Goal: Transaction & Acquisition: Purchase product/service

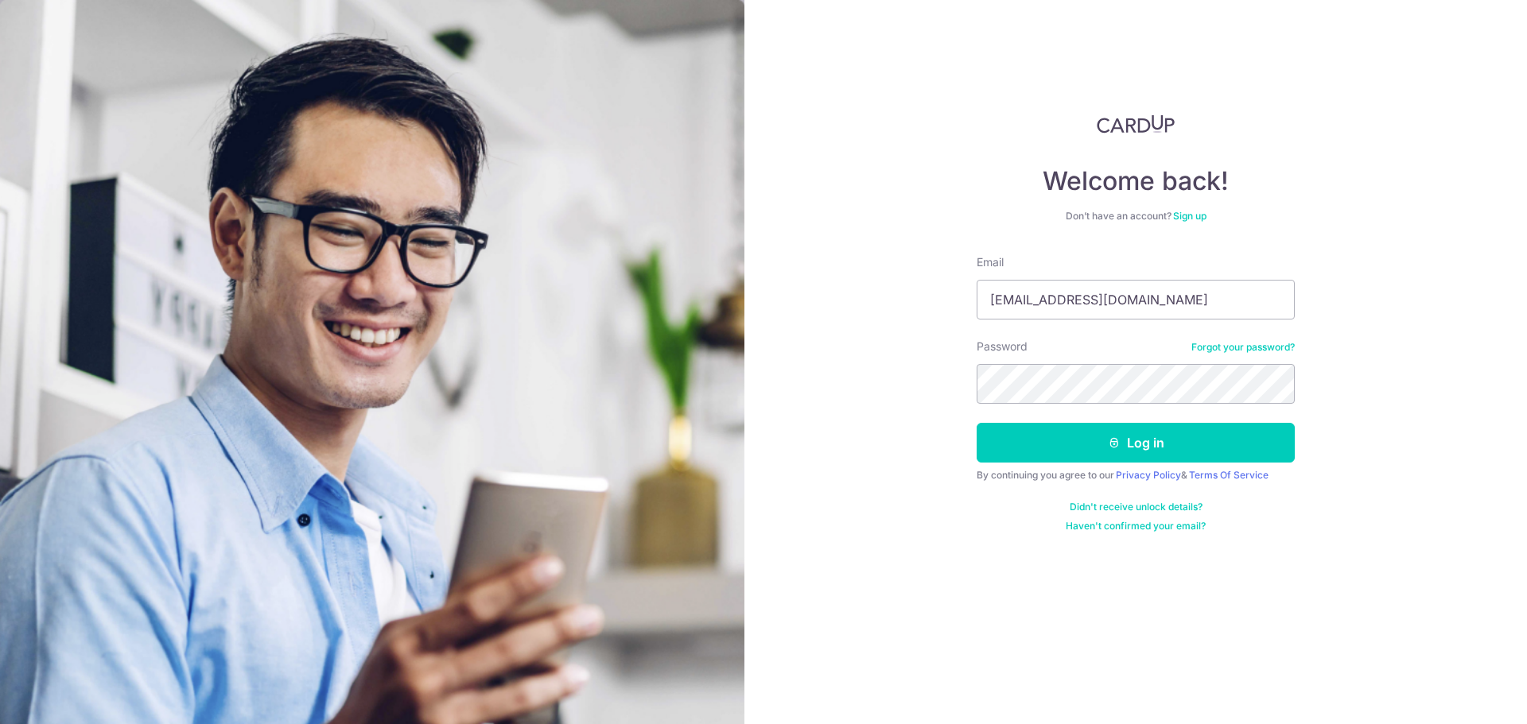
click at [1156, 533] on div "Welcome back! Don’t have an account? Sign up Email caseylinmh@gmail.com Passwor…" at bounding box center [1135, 362] width 783 height 724
click at [1104, 453] on button "Log in" at bounding box center [1136, 443] width 318 height 40
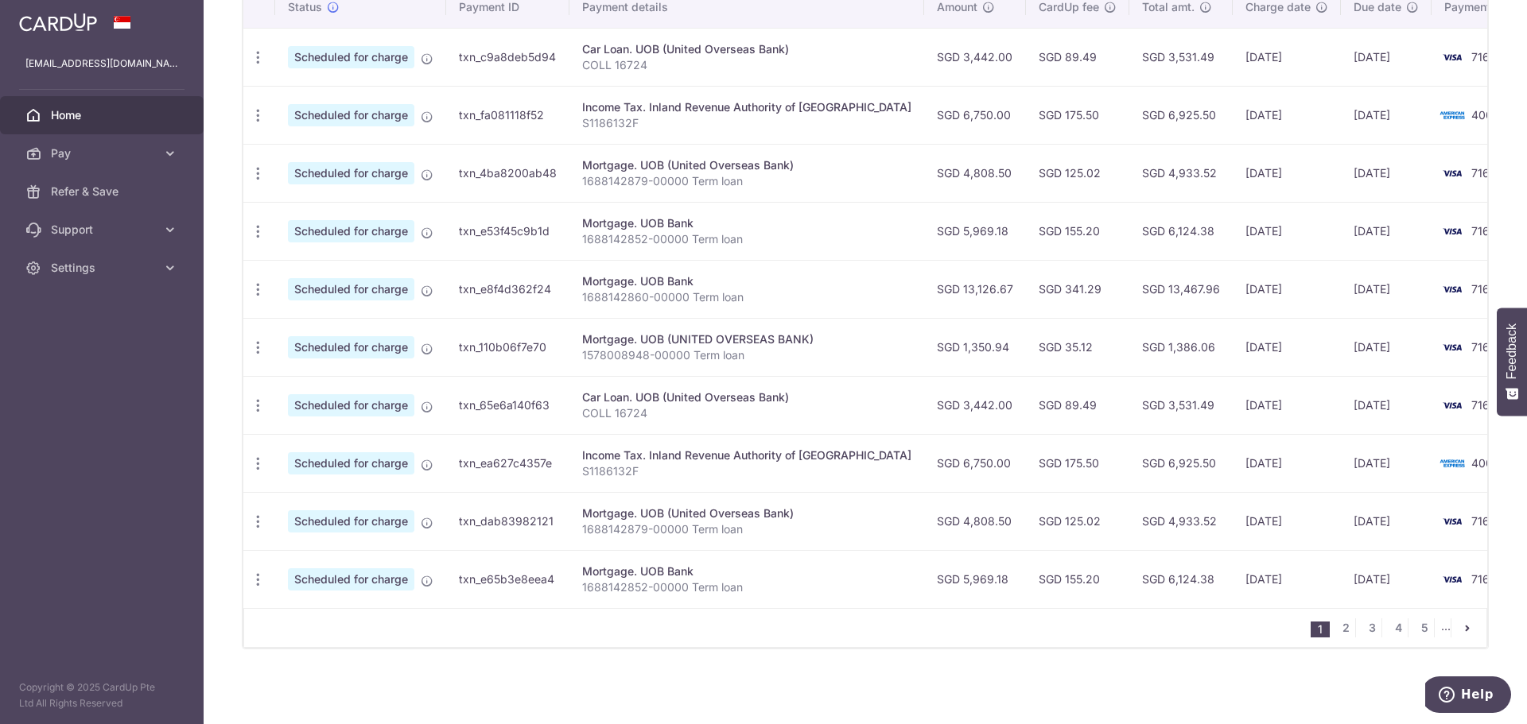
scroll to position [513, 0]
click at [1336, 634] on link "2" at bounding box center [1345, 628] width 19 height 19
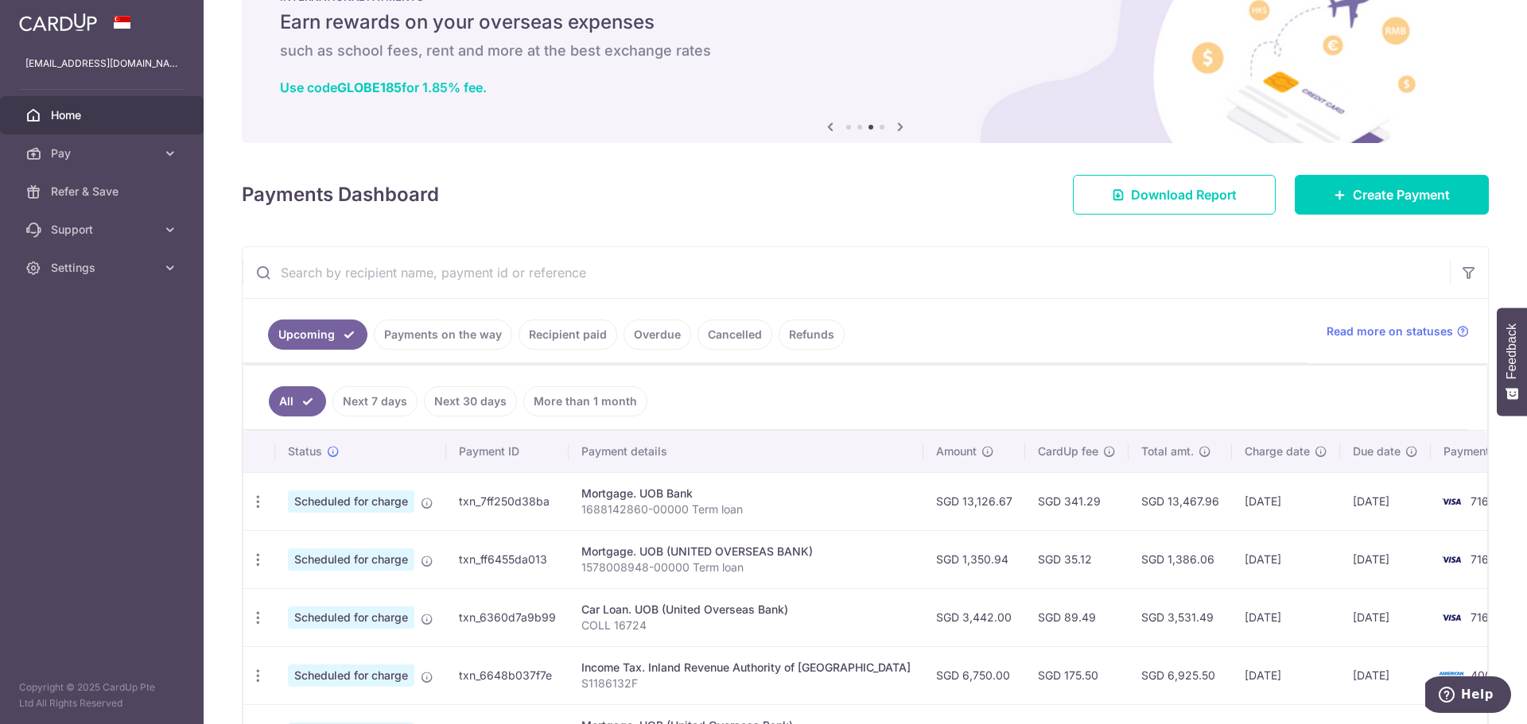
scroll to position [0, 0]
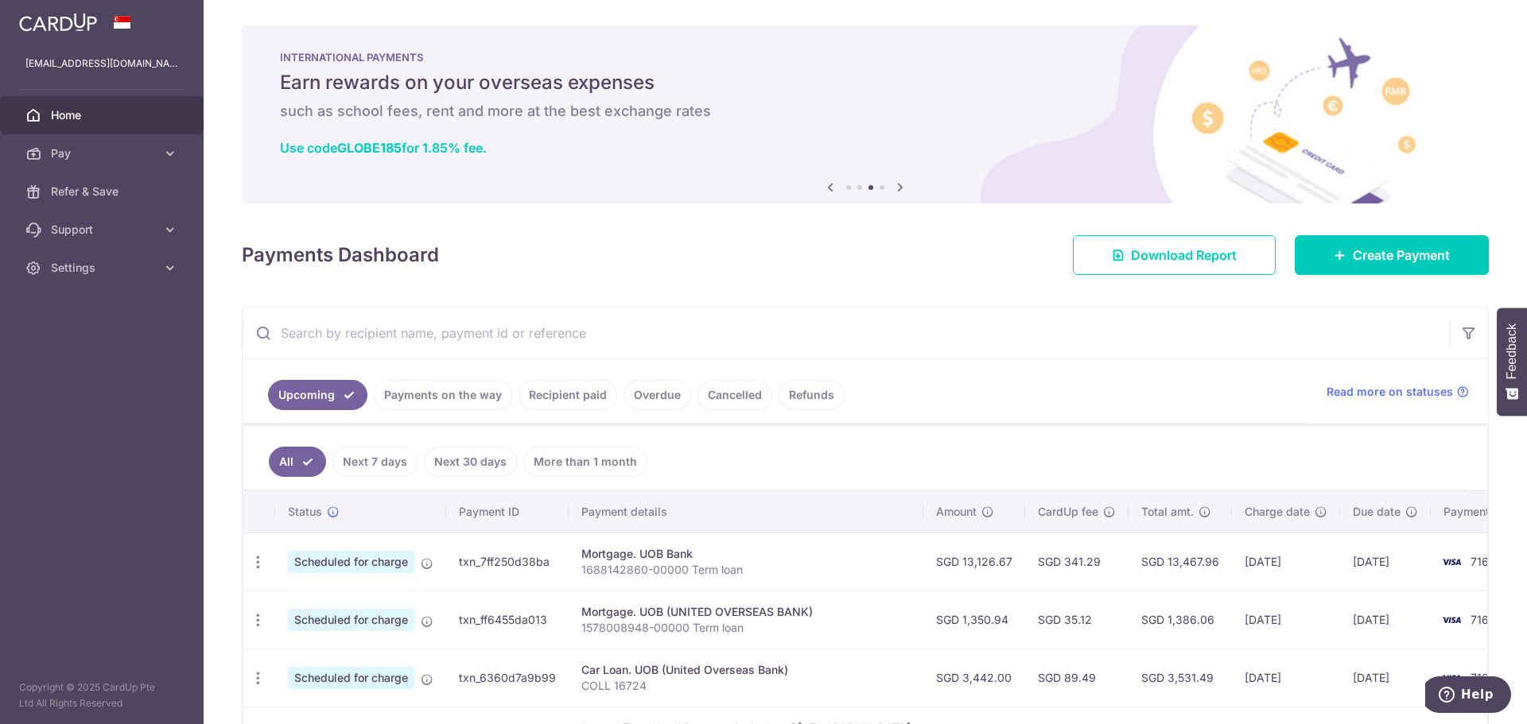
click at [153, 122] on span "Home" at bounding box center [103, 115] width 105 height 16
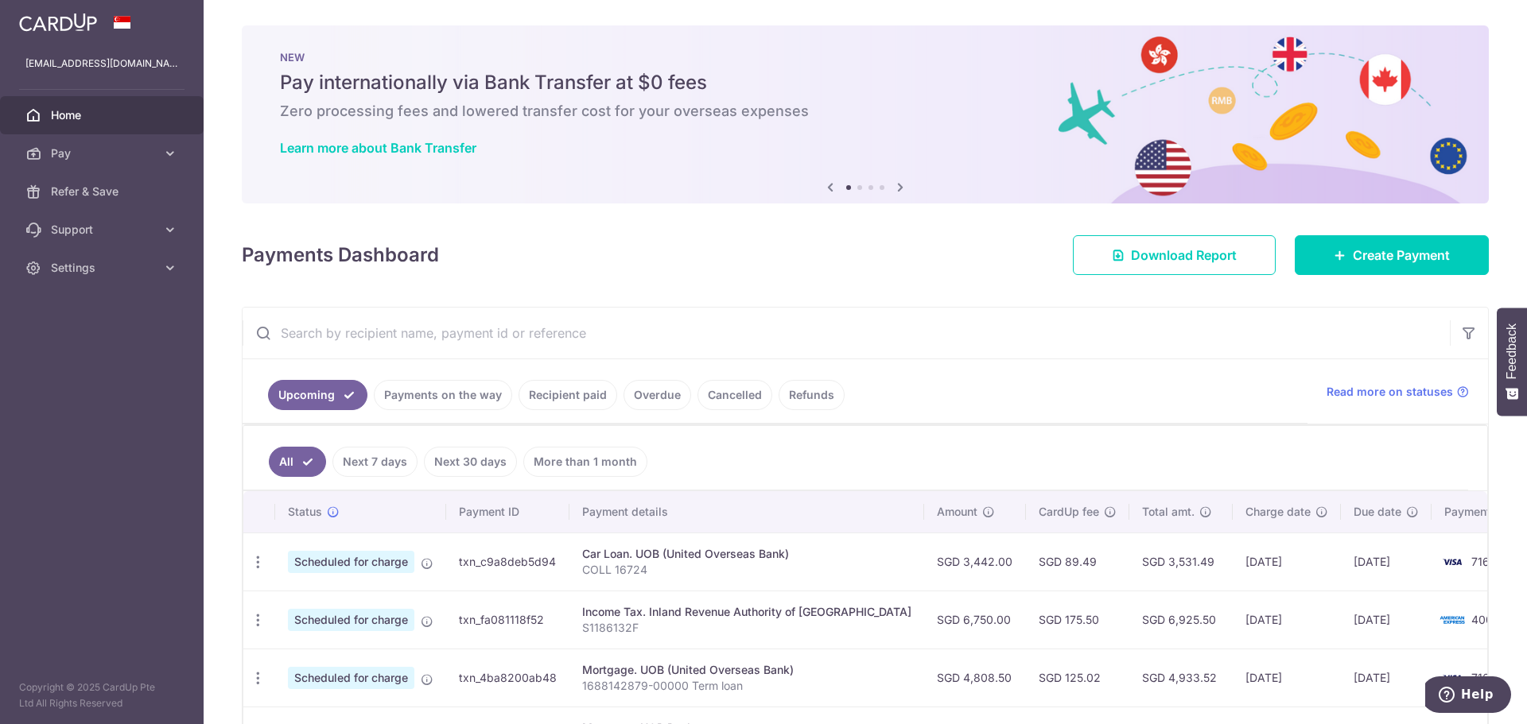
click at [59, 12] on link at bounding box center [58, 20] width 91 height 29
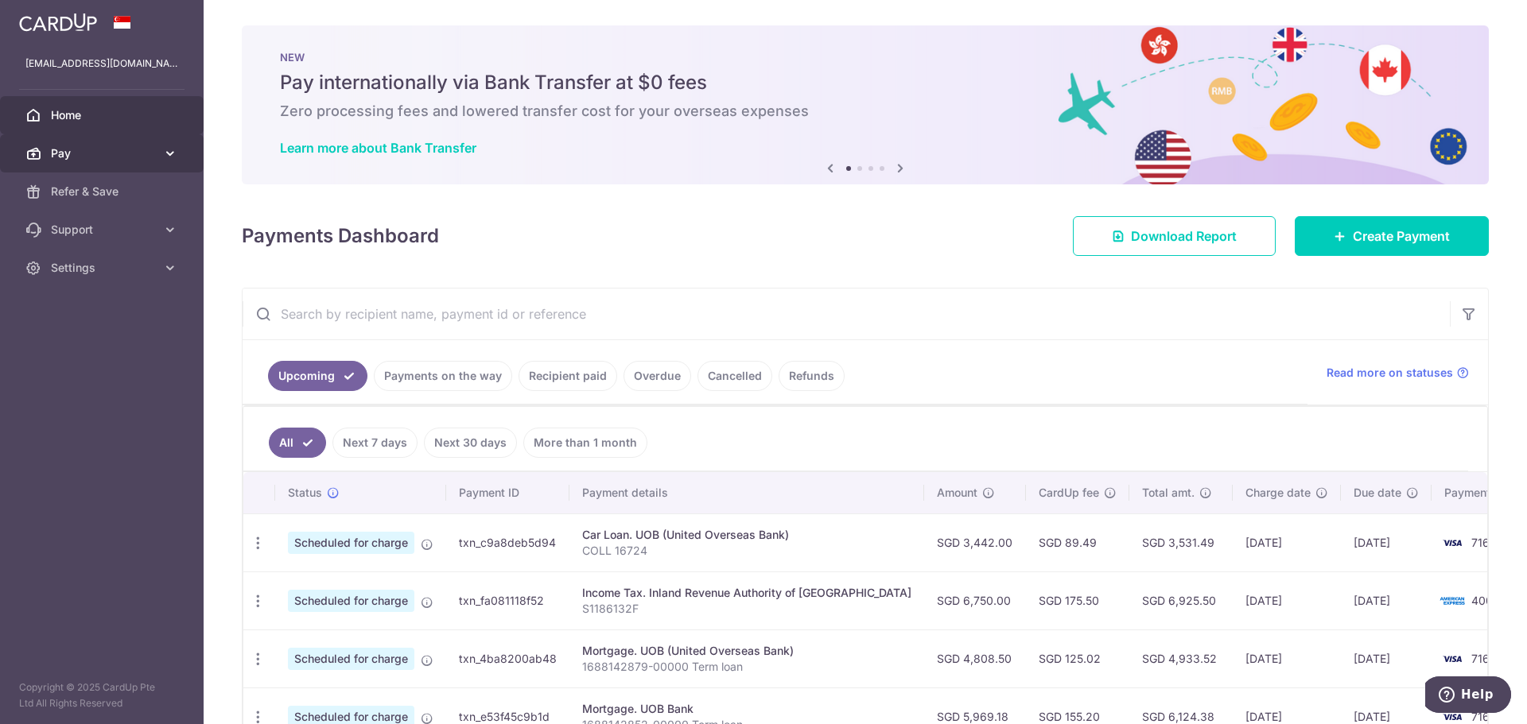
click at [139, 156] on span "Pay" at bounding box center [103, 154] width 105 height 16
click at [460, 377] on link "Payments on the way" at bounding box center [443, 376] width 138 height 30
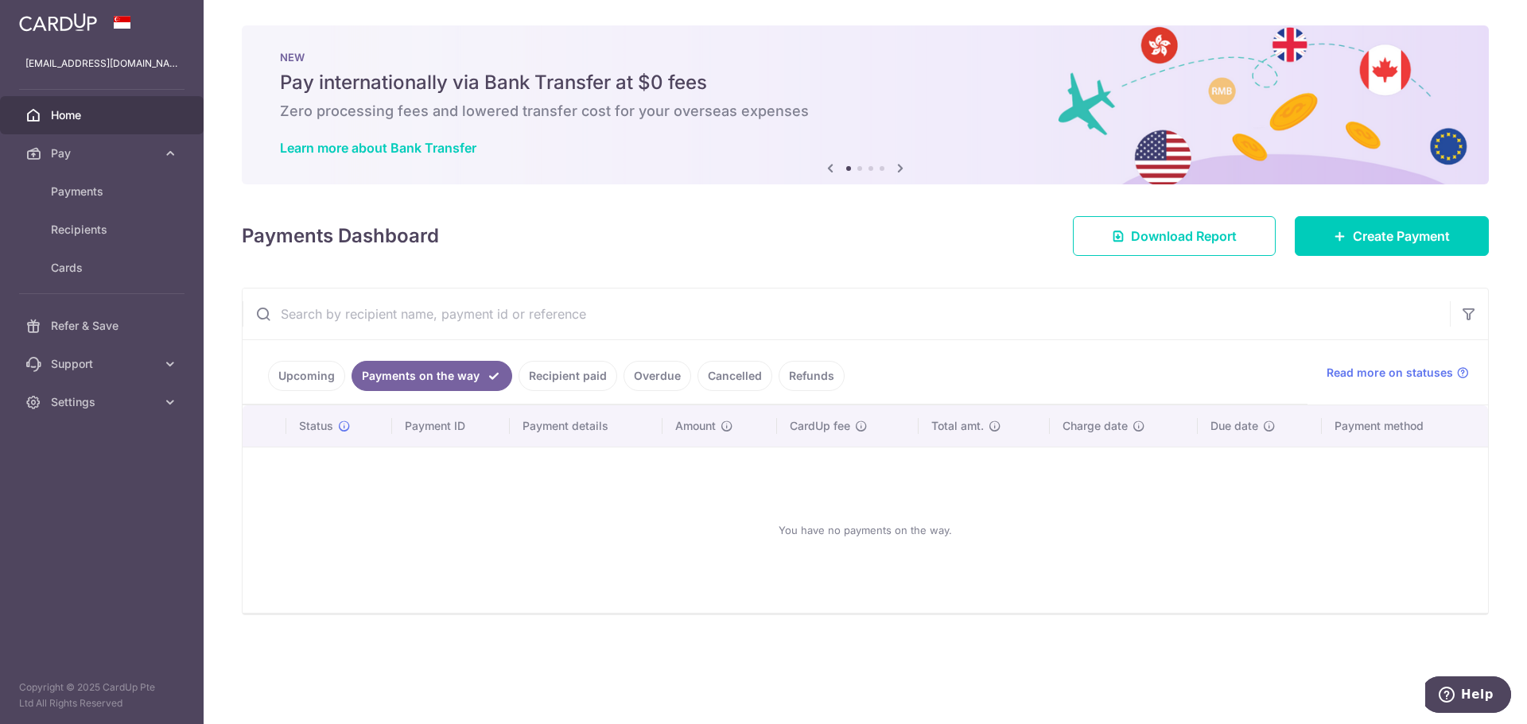
click at [592, 386] on link "Recipient paid" at bounding box center [567, 376] width 99 height 30
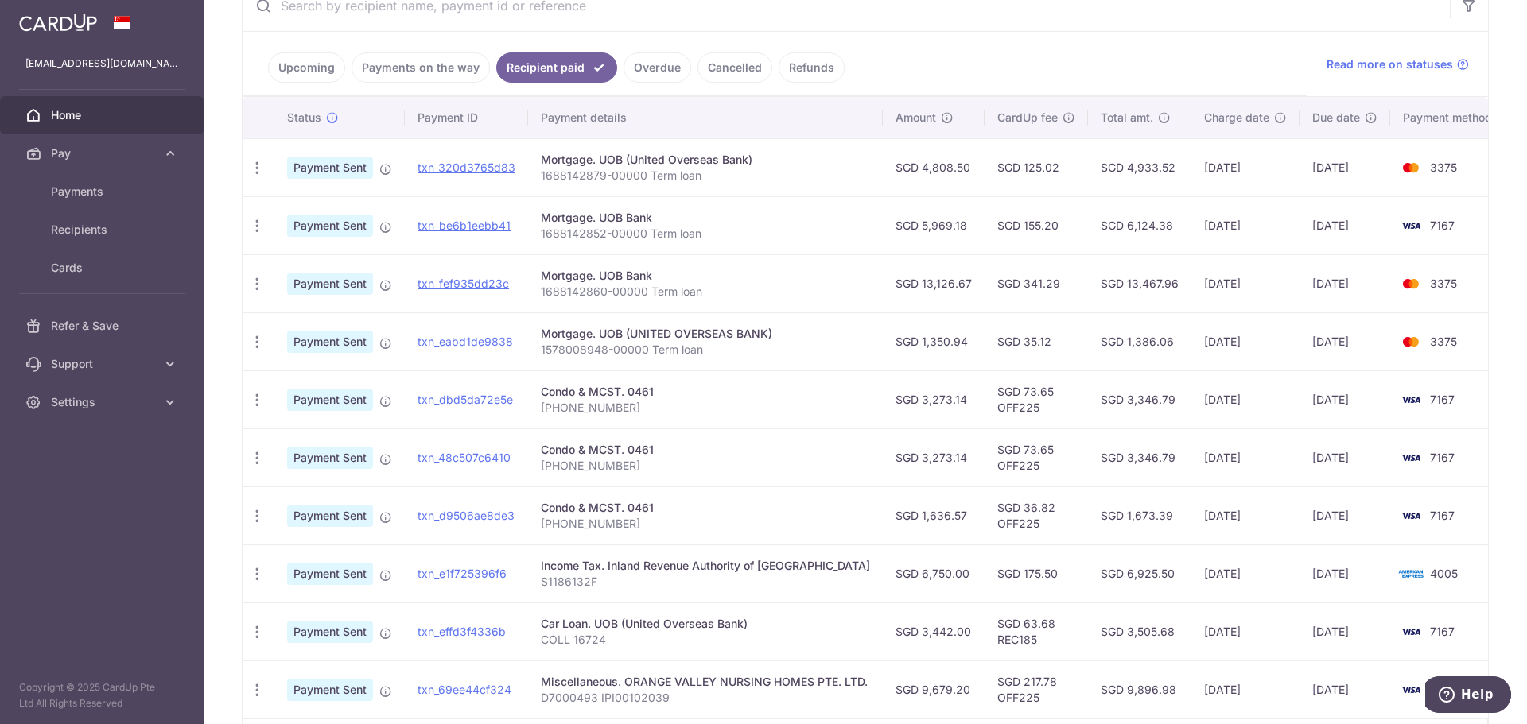
scroll to position [318, 0]
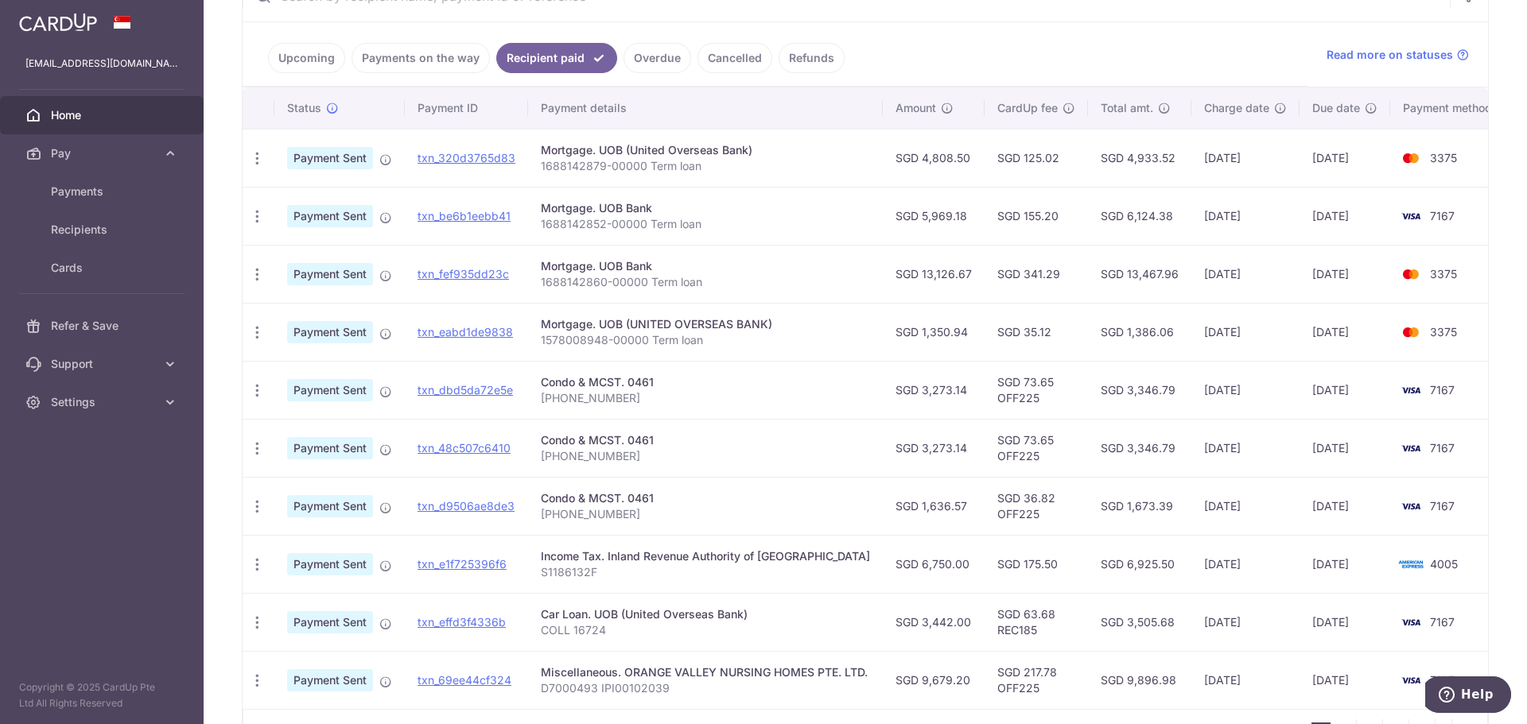
click at [326, 68] on link "Upcoming" at bounding box center [306, 58] width 77 height 30
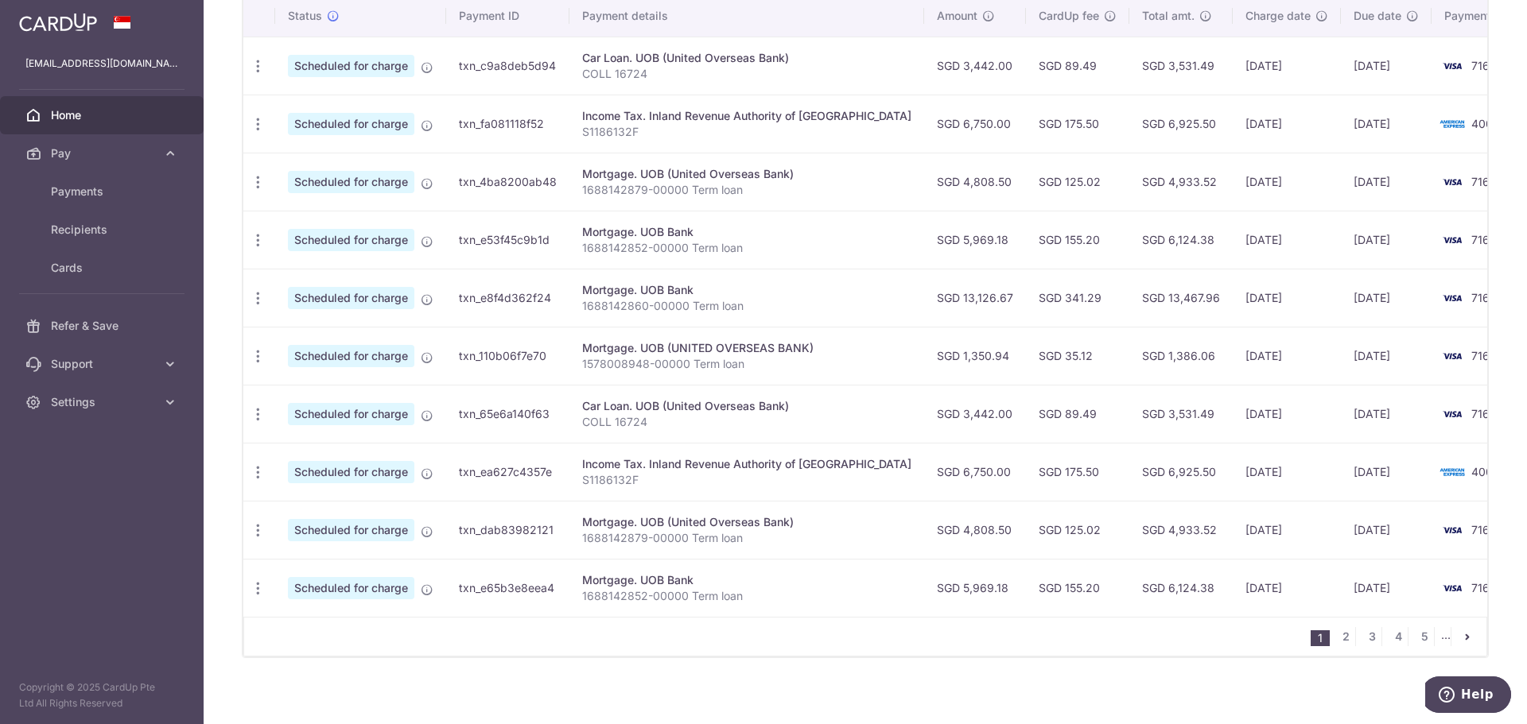
scroll to position [486, 0]
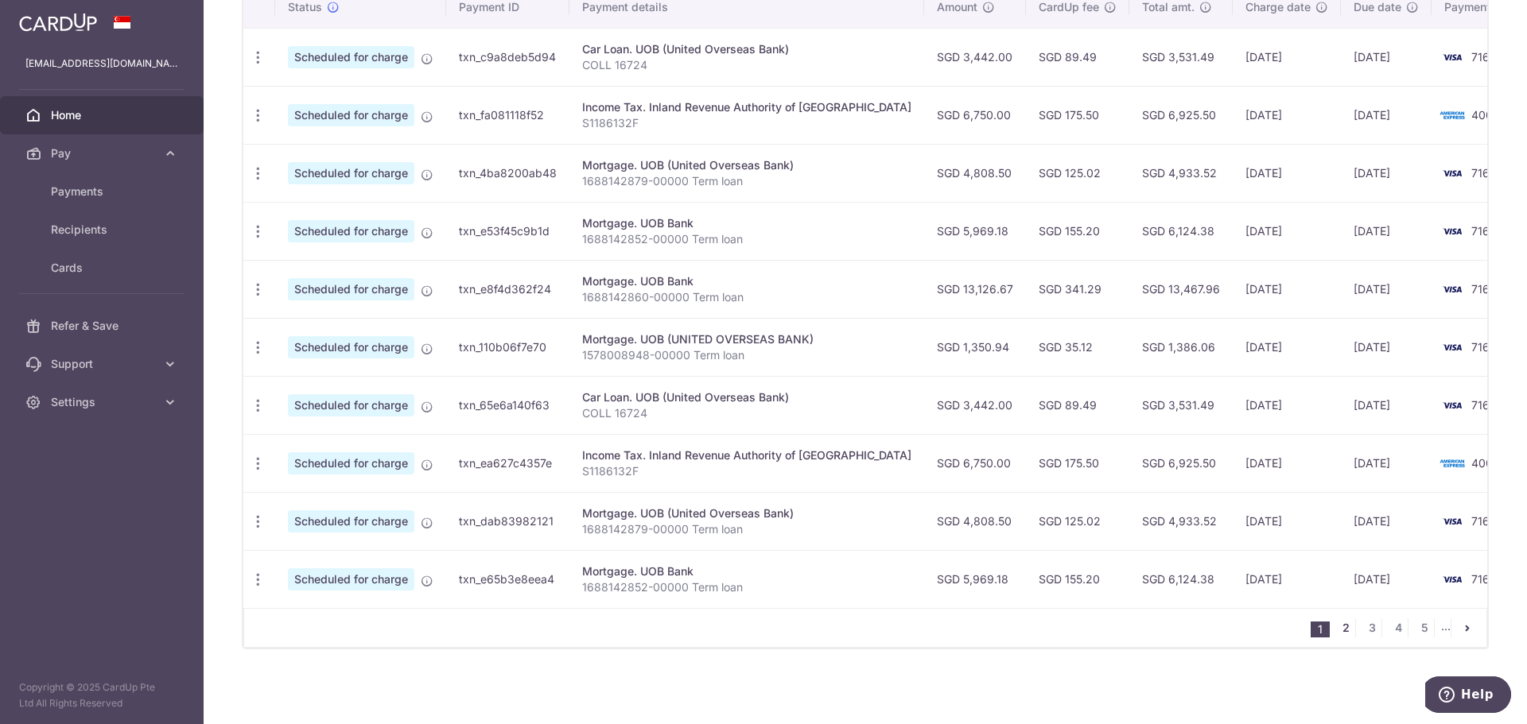
click at [1336, 622] on link "2" at bounding box center [1345, 628] width 19 height 19
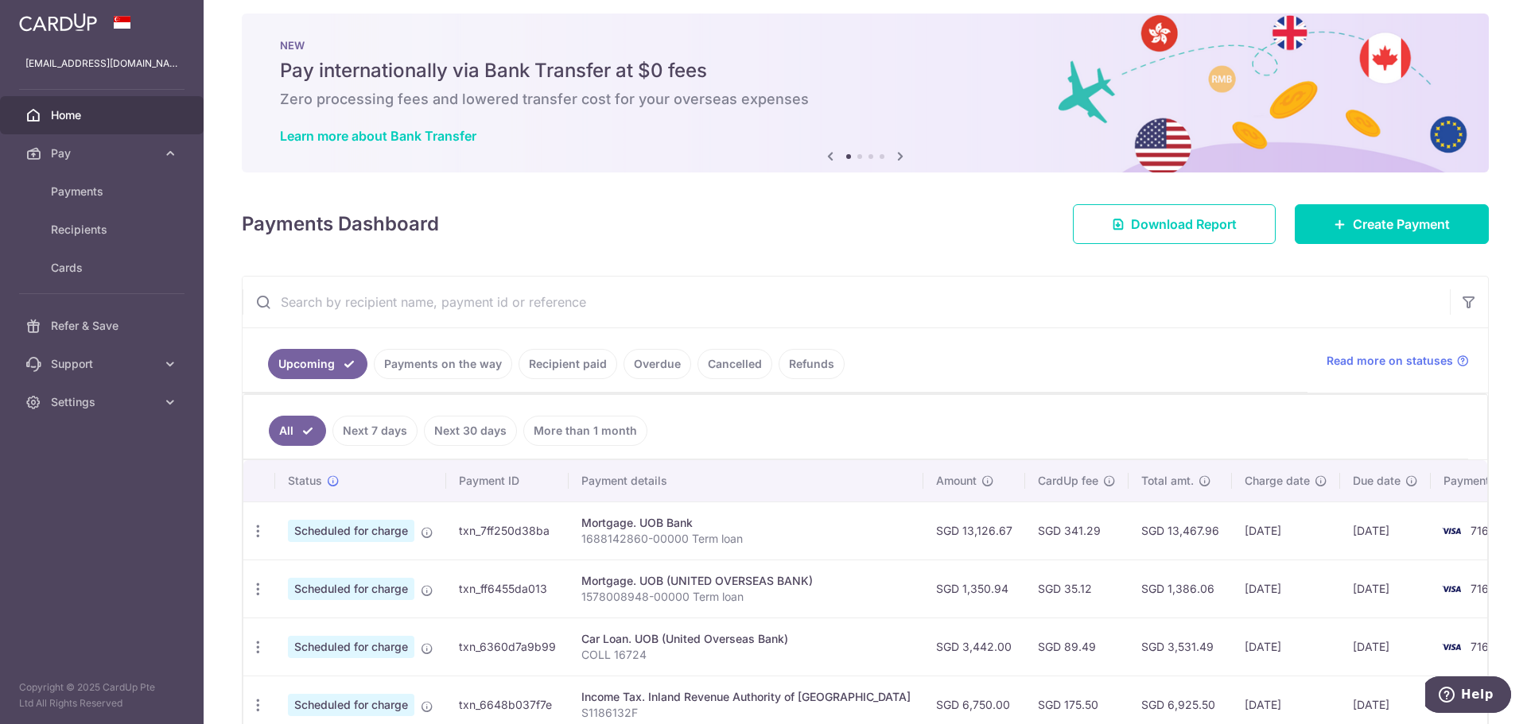
scroll to position [0, 0]
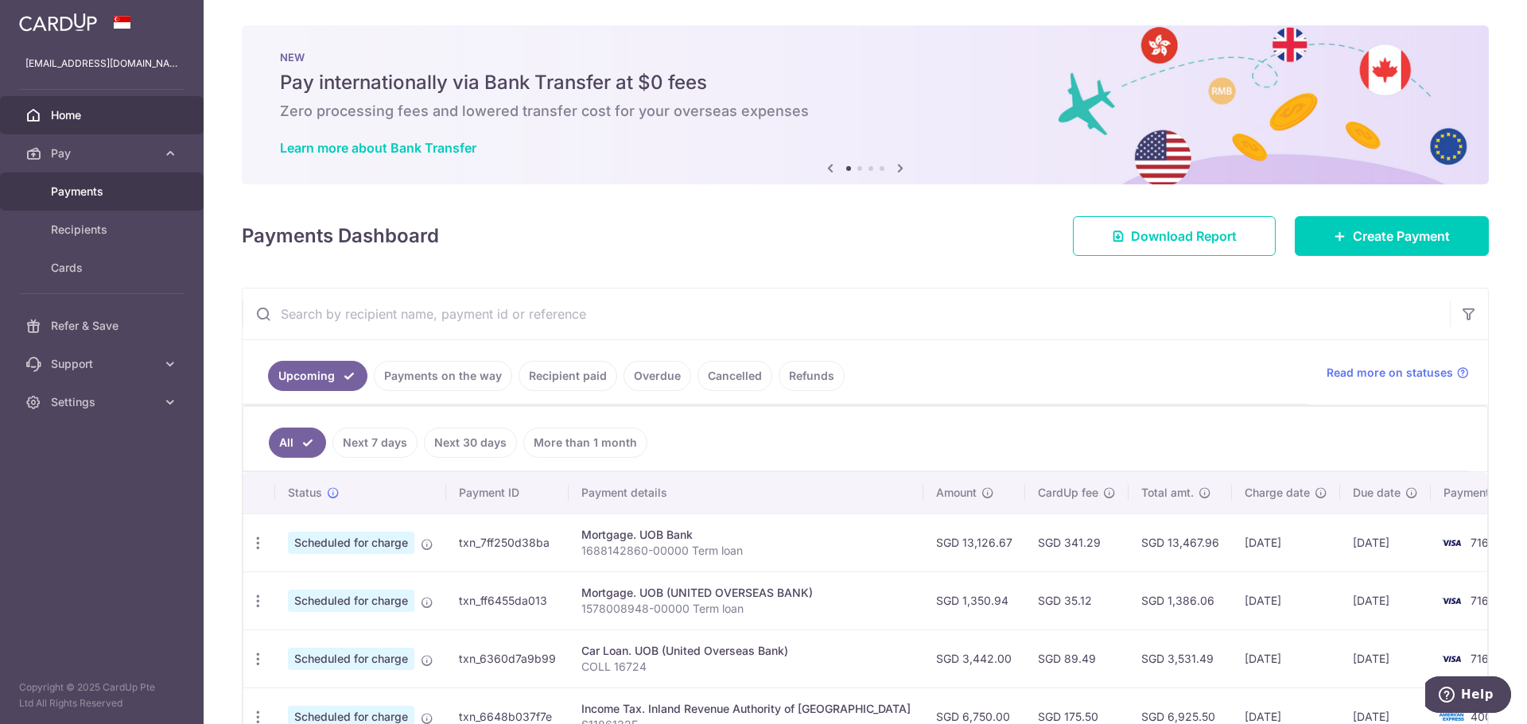
click at [140, 192] on span "Payments" at bounding box center [103, 192] width 105 height 16
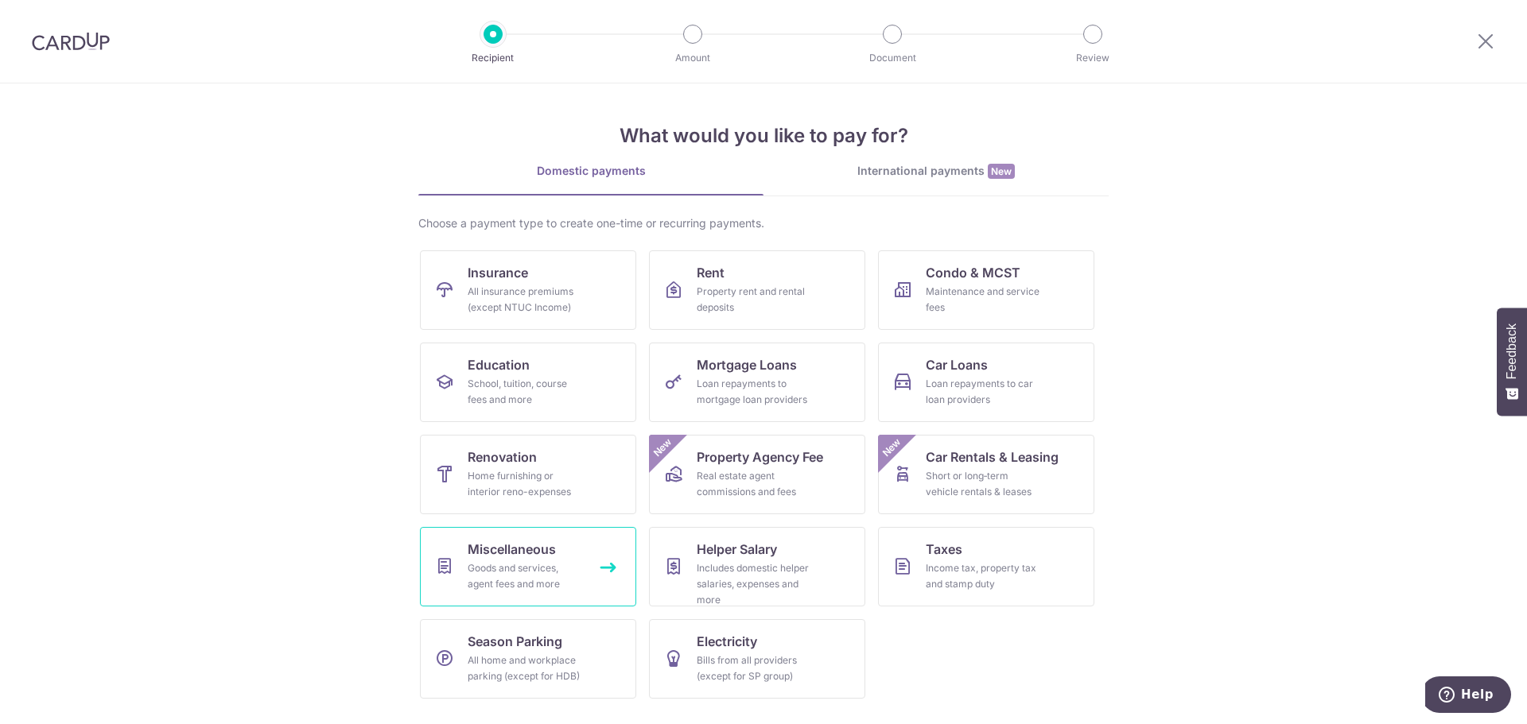
click at [547, 551] on span "Miscellaneous" at bounding box center [512, 549] width 88 height 19
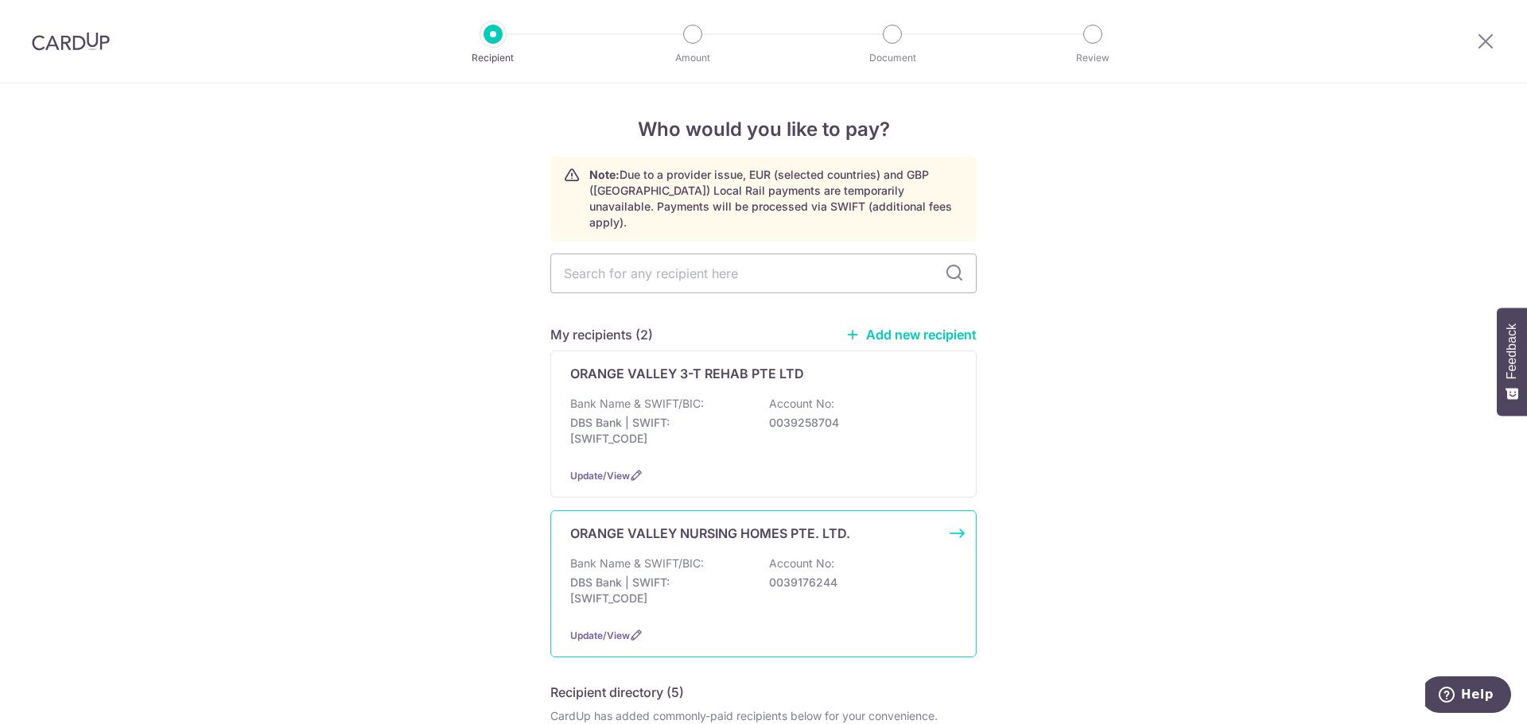
click at [801, 575] on p "0039176244" at bounding box center [858, 583] width 178 height 16
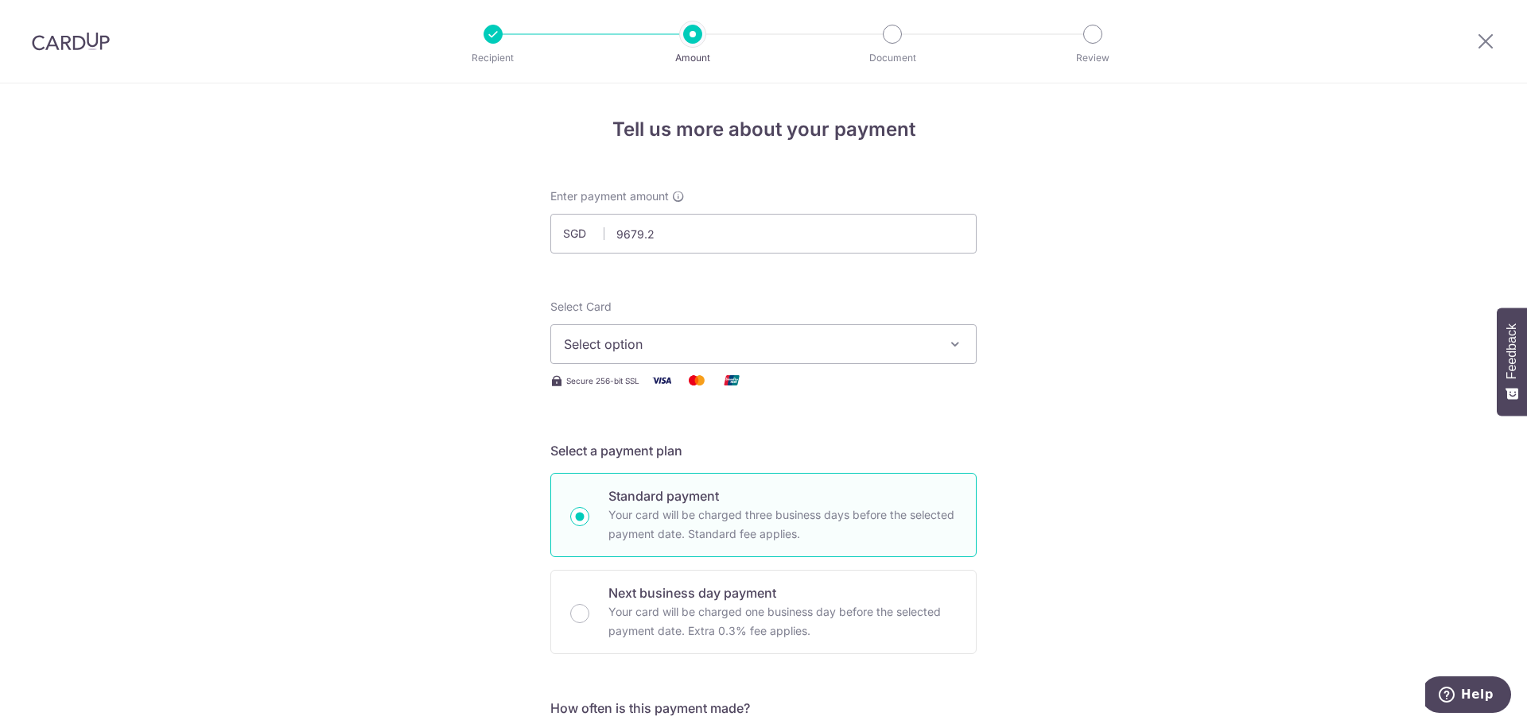
type input "9,679.20"
click at [665, 335] on span "Select option" at bounding box center [749, 344] width 371 height 19
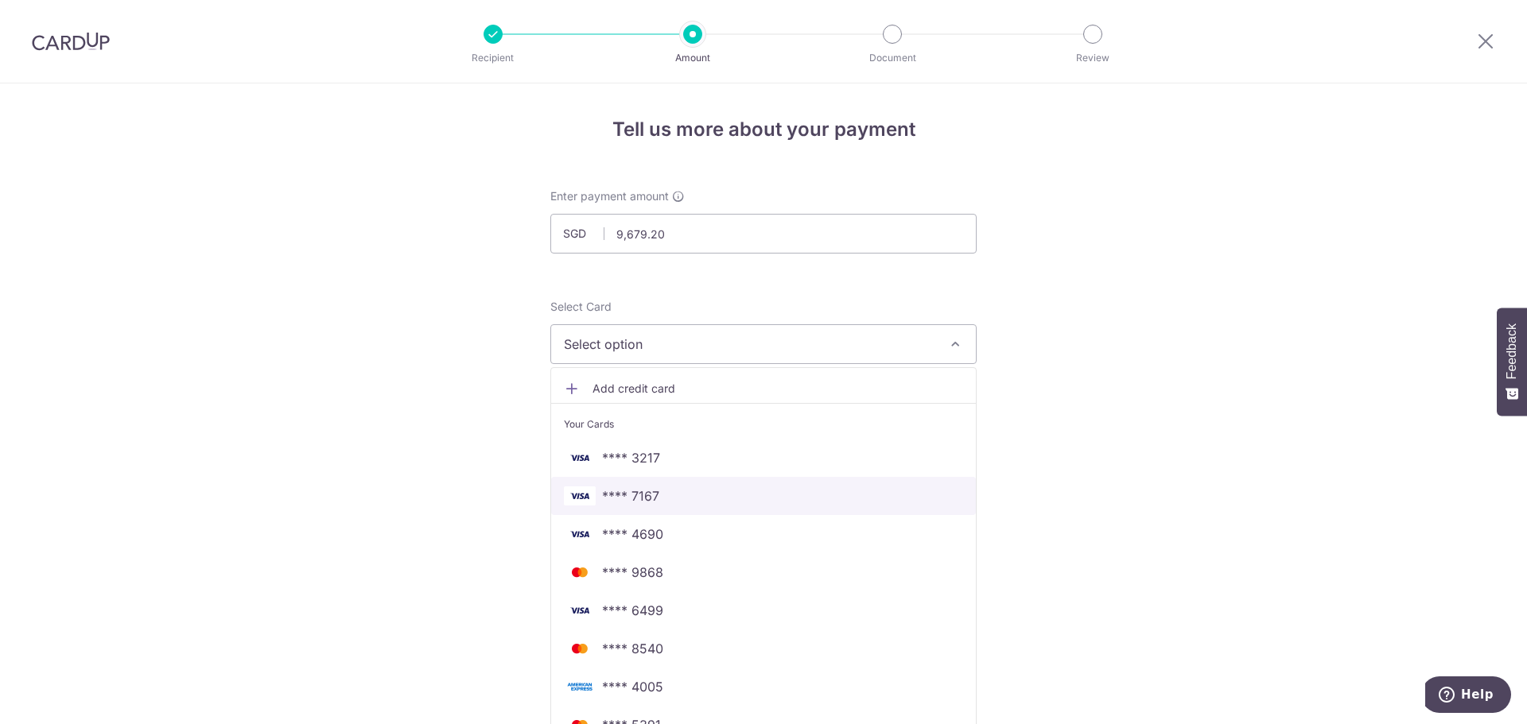
drag, startPoint x: 684, startPoint y: 490, endPoint x: 696, endPoint y: 490, distance: 11.9
click at [684, 490] on span "**** 7167" at bounding box center [763, 496] width 399 height 19
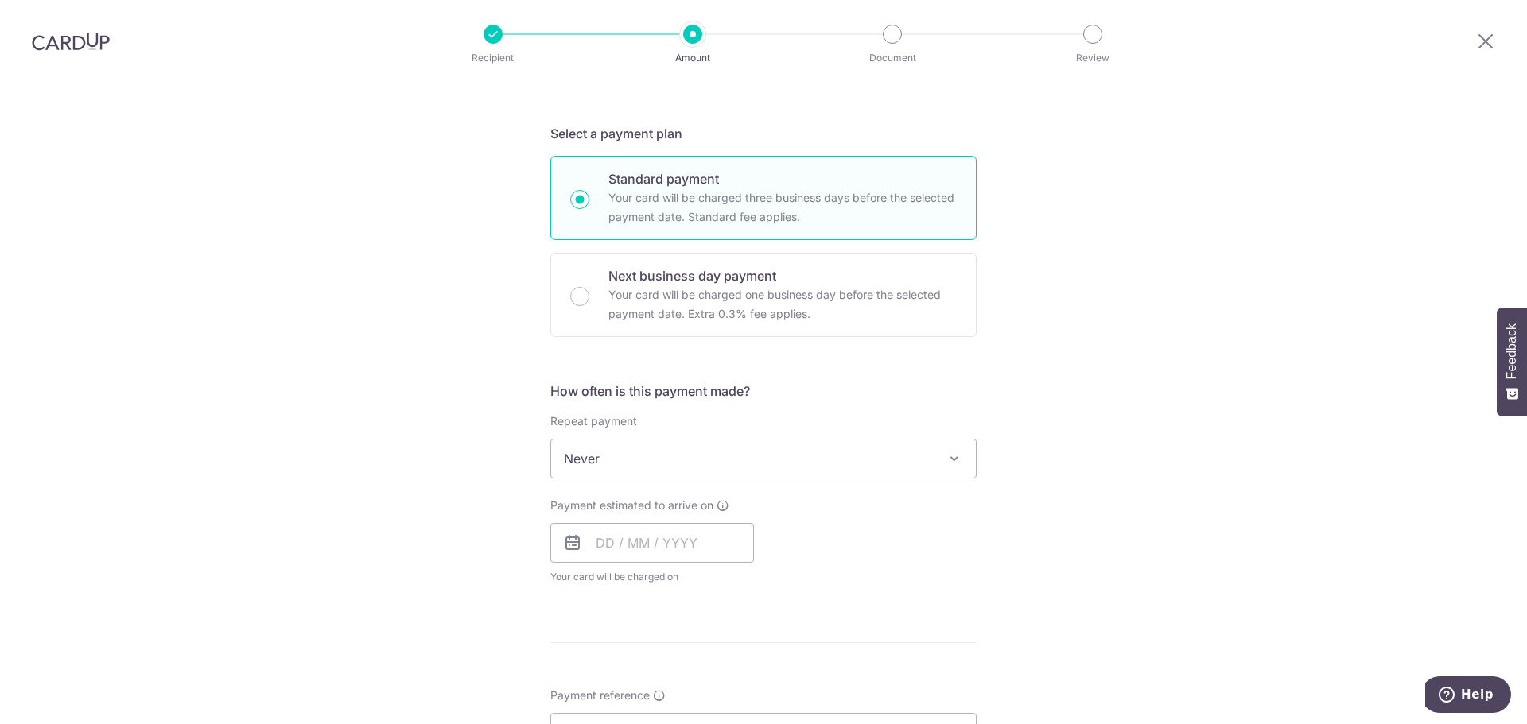
scroll to position [318, 0]
click at [563, 541] on icon at bounding box center [572, 542] width 19 height 19
click at [671, 543] on input "text" at bounding box center [652, 542] width 204 height 40
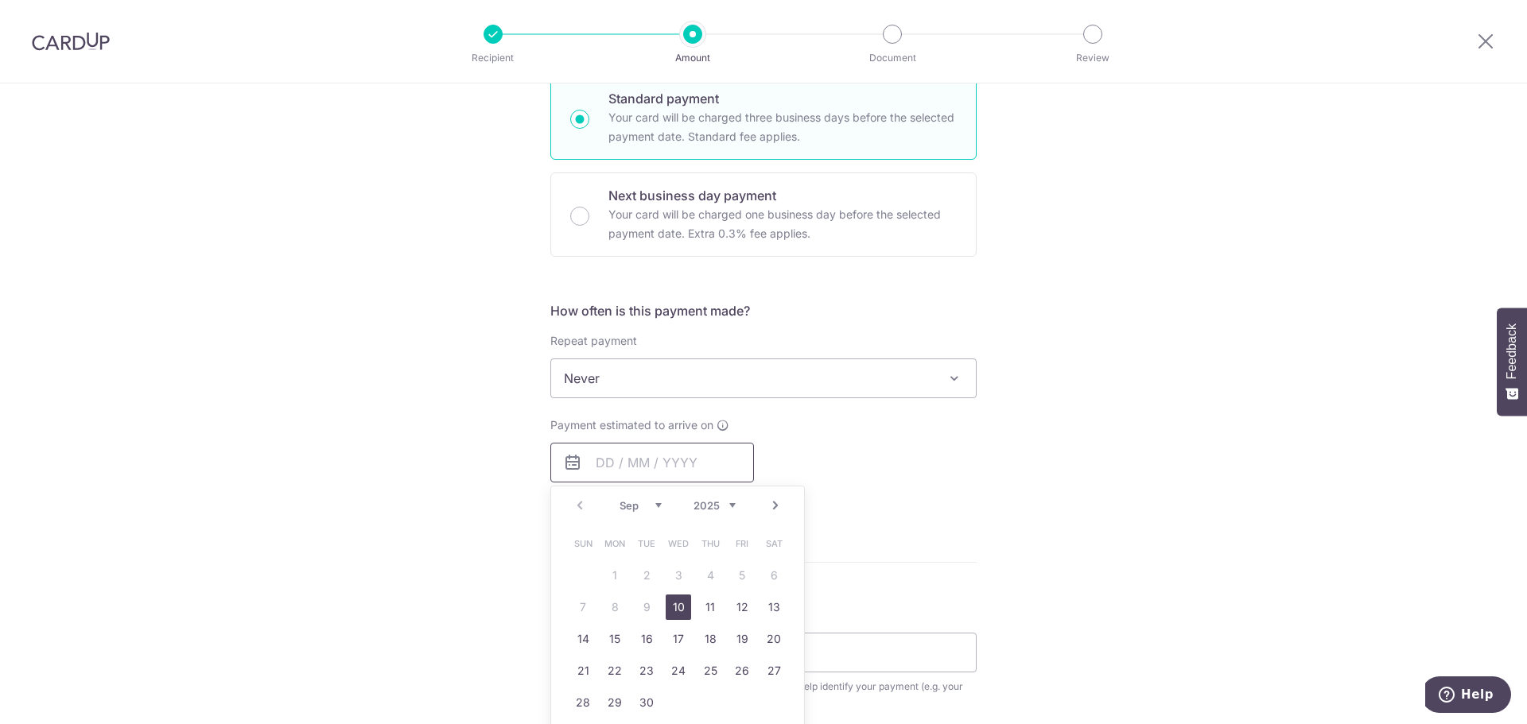
scroll to position [477, 0]
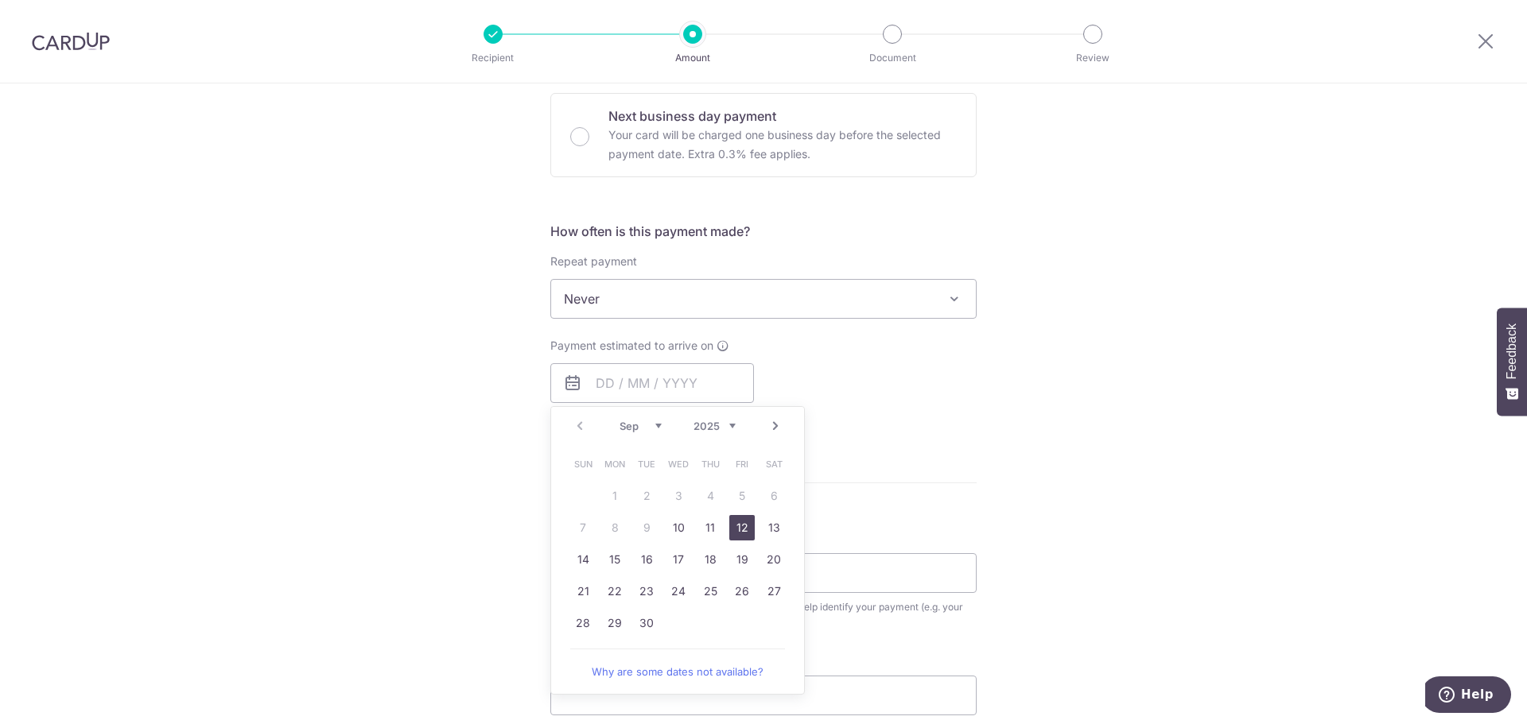
click at [733, 526] on link "12" at bounding box center [741, 527] width 25 height 25
type input "12/09/2025"
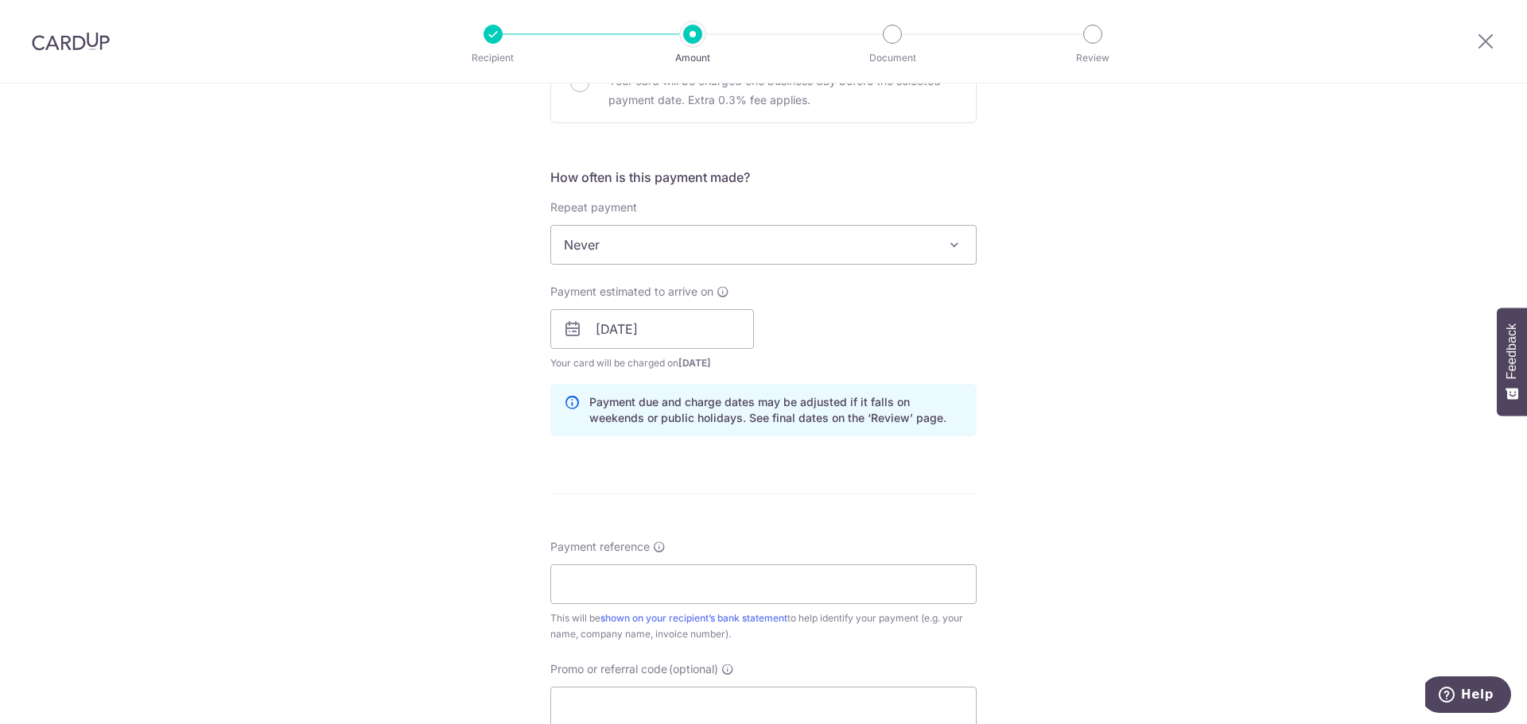
scroll to position [557, 0]
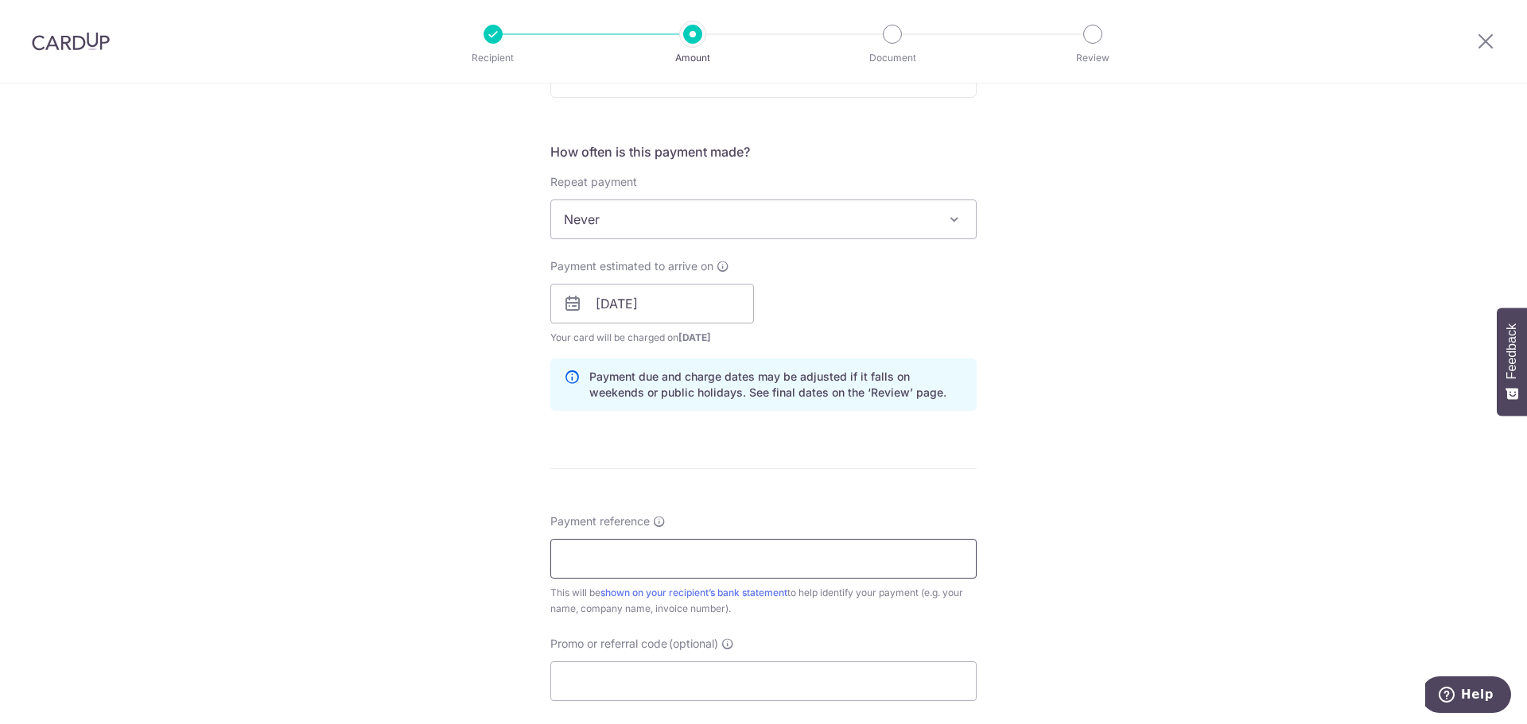
click at [702, 578] on input "Payment reference" at bounding box center [763, 559] width 426 height 40
paste input "D7000493"
type input "D7000493"
click at [1174, 508] on div "Tell us more about your payment Enter payment amount SGD 9,679.20 9679.20 Selec…" at bounding box center [763, 279] width 1527 height 1504
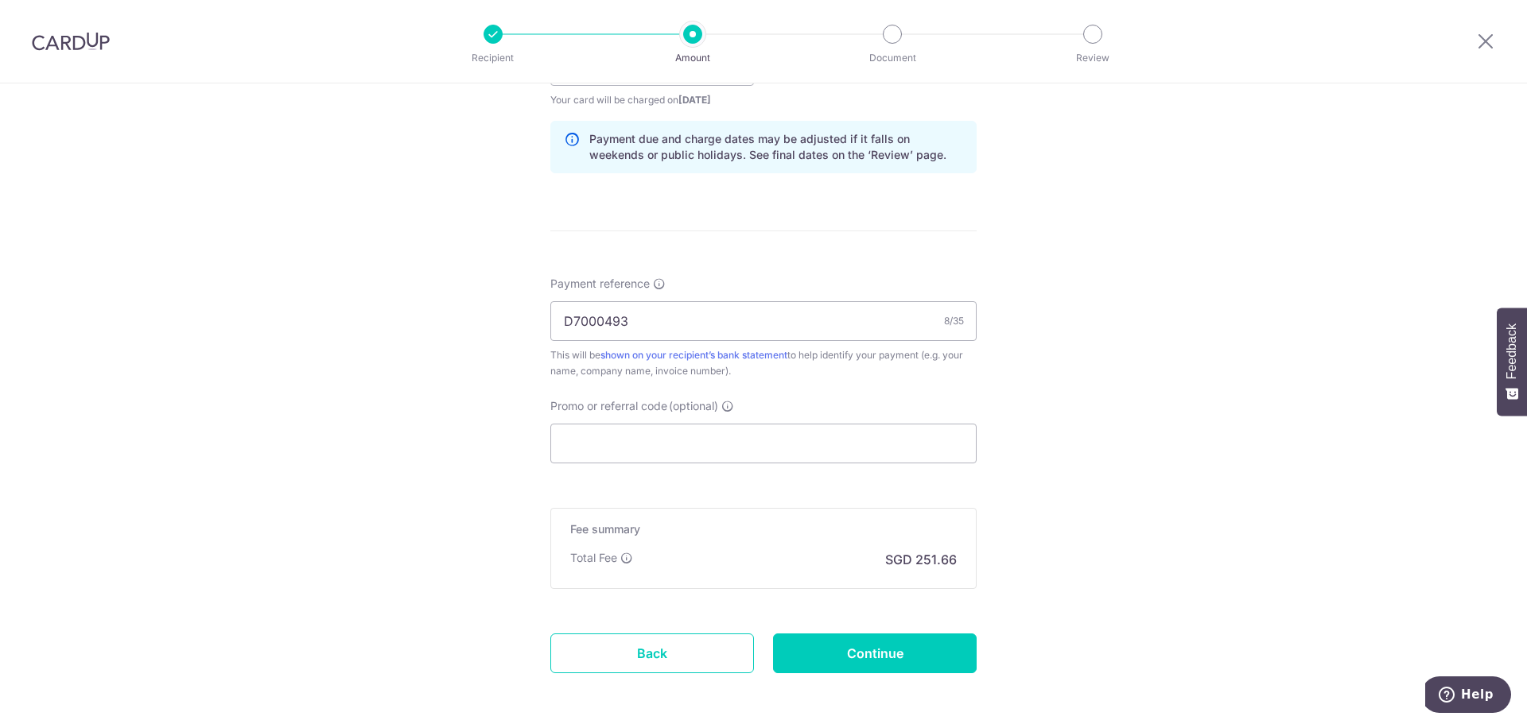
scroll to position [795, 0]
click at [903, 643] on input "Continue" at bounding box center [875, 653] width 204 height 40
type input "Create Schedule"
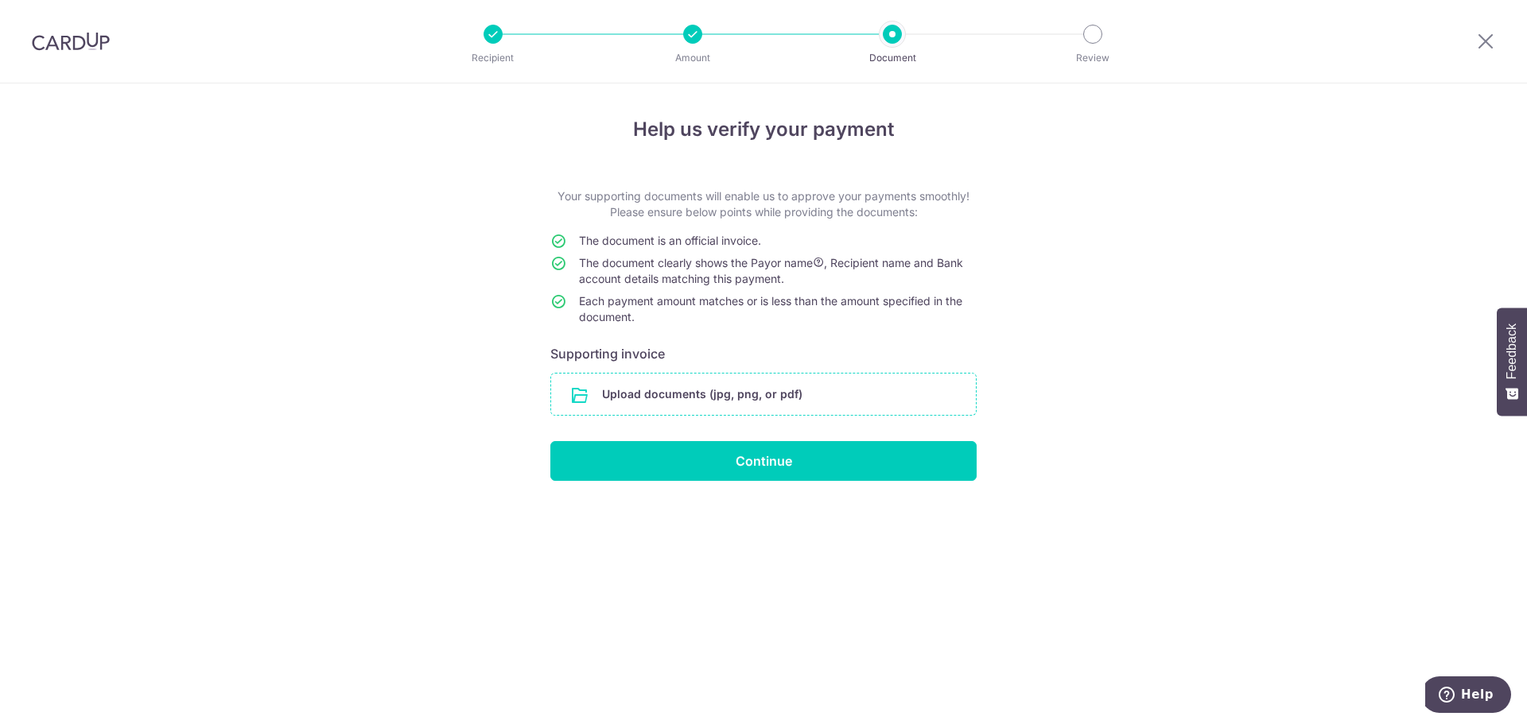
click at [752, 373] on div "Upload documents (jpg, png, or pdf)" at bounding box center [763, 394] width 426 height 43
click at [752, 389] on input "file" at bounding box center [763, 394] width 425 height 41
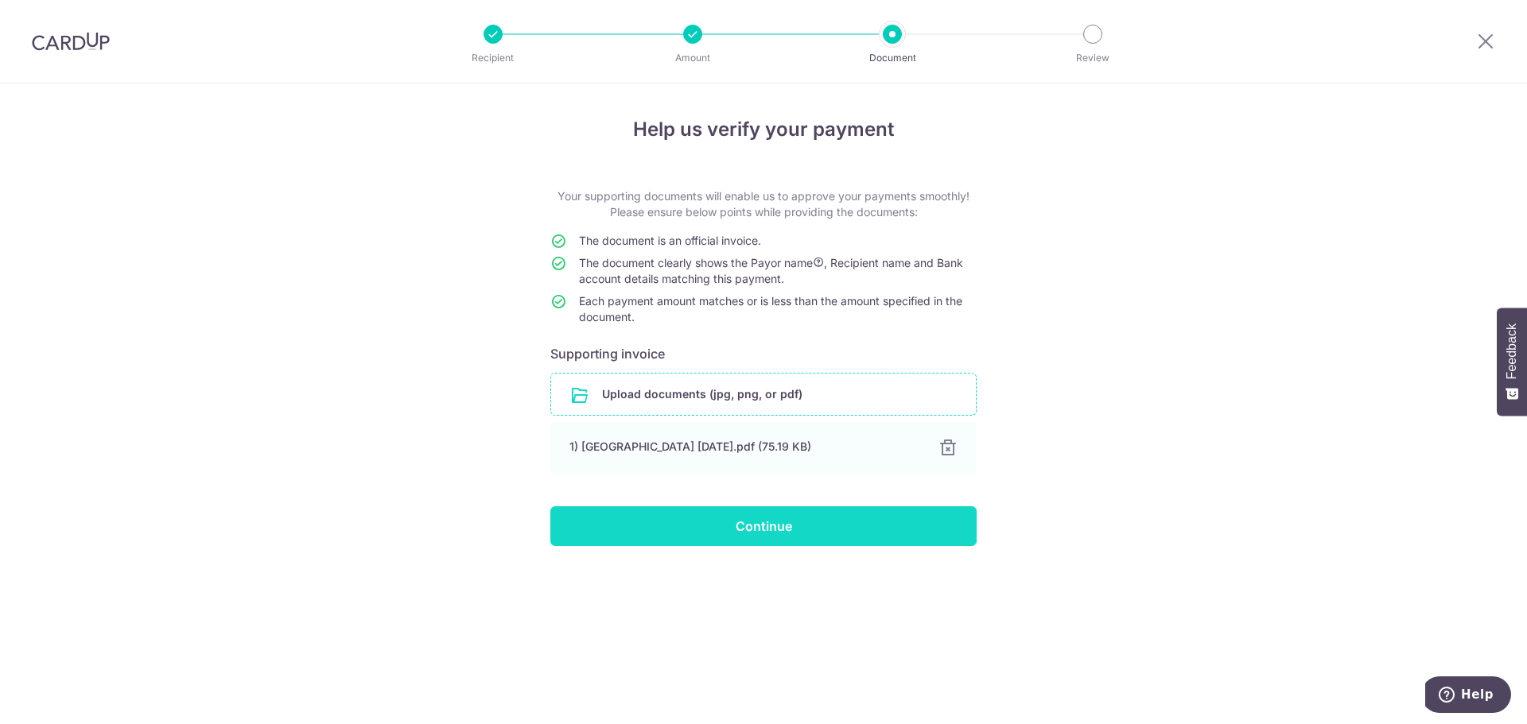
click at [889, 530] on input "Continue" at bounding box center [763, 527] width 426 height 40
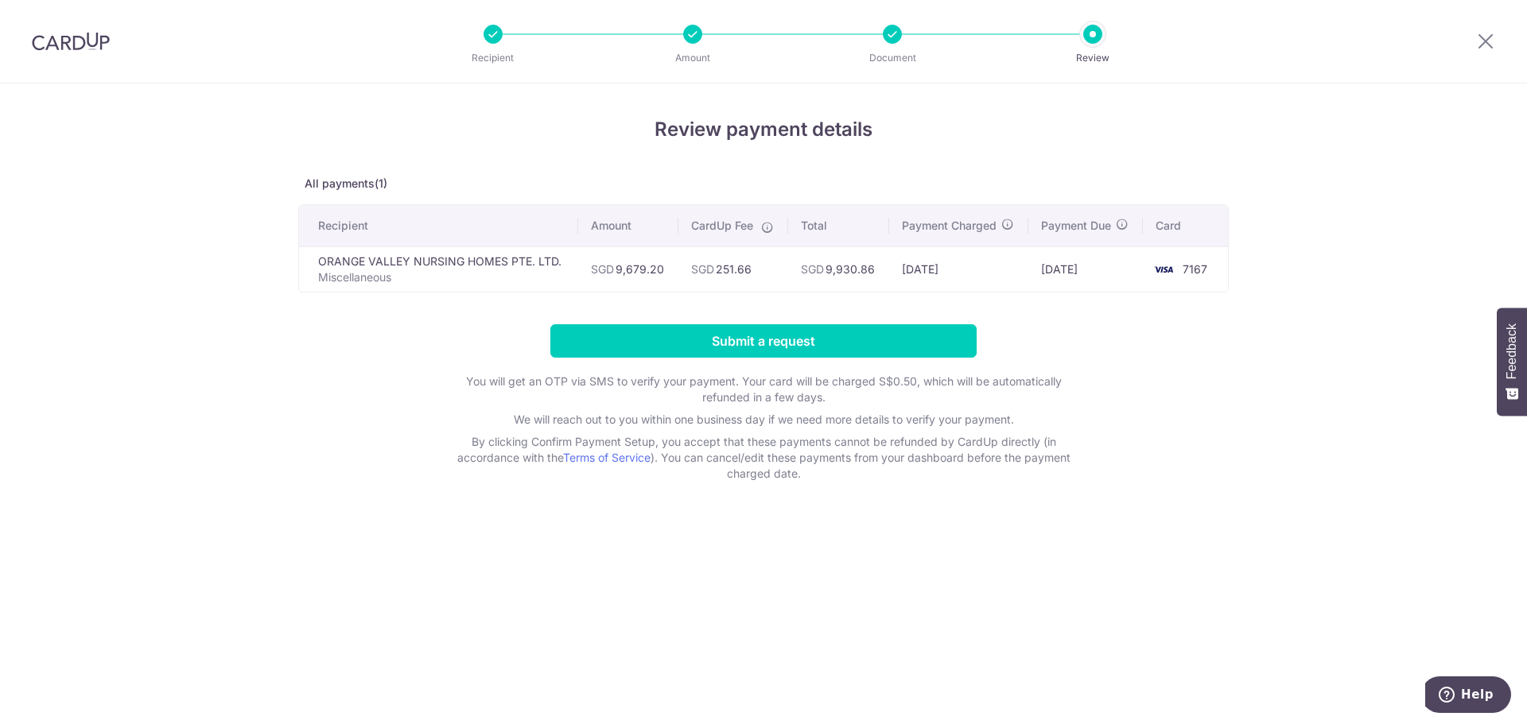
click at [504, 31] on li "Amount" at bounding box center [603, 34] width 200 height 19
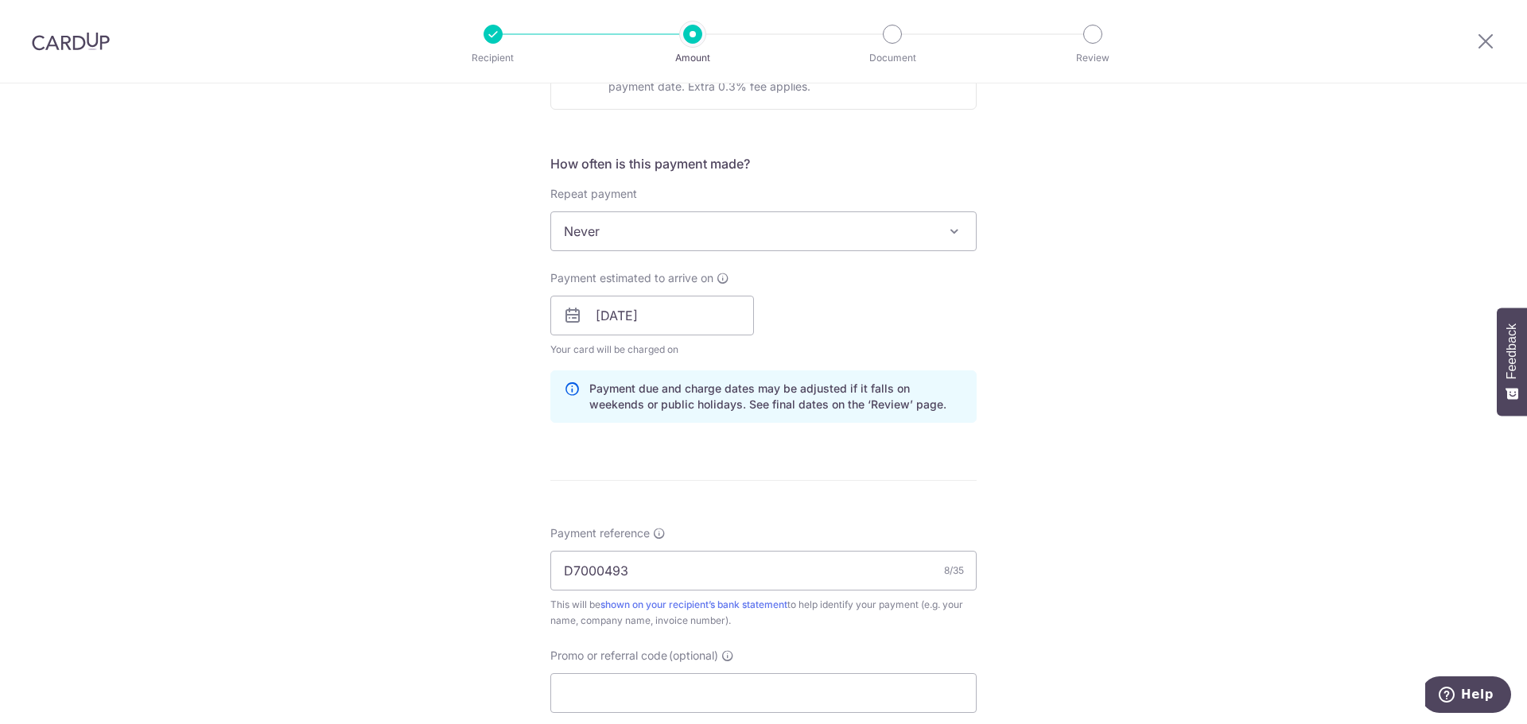
scroll to position [636, 0]
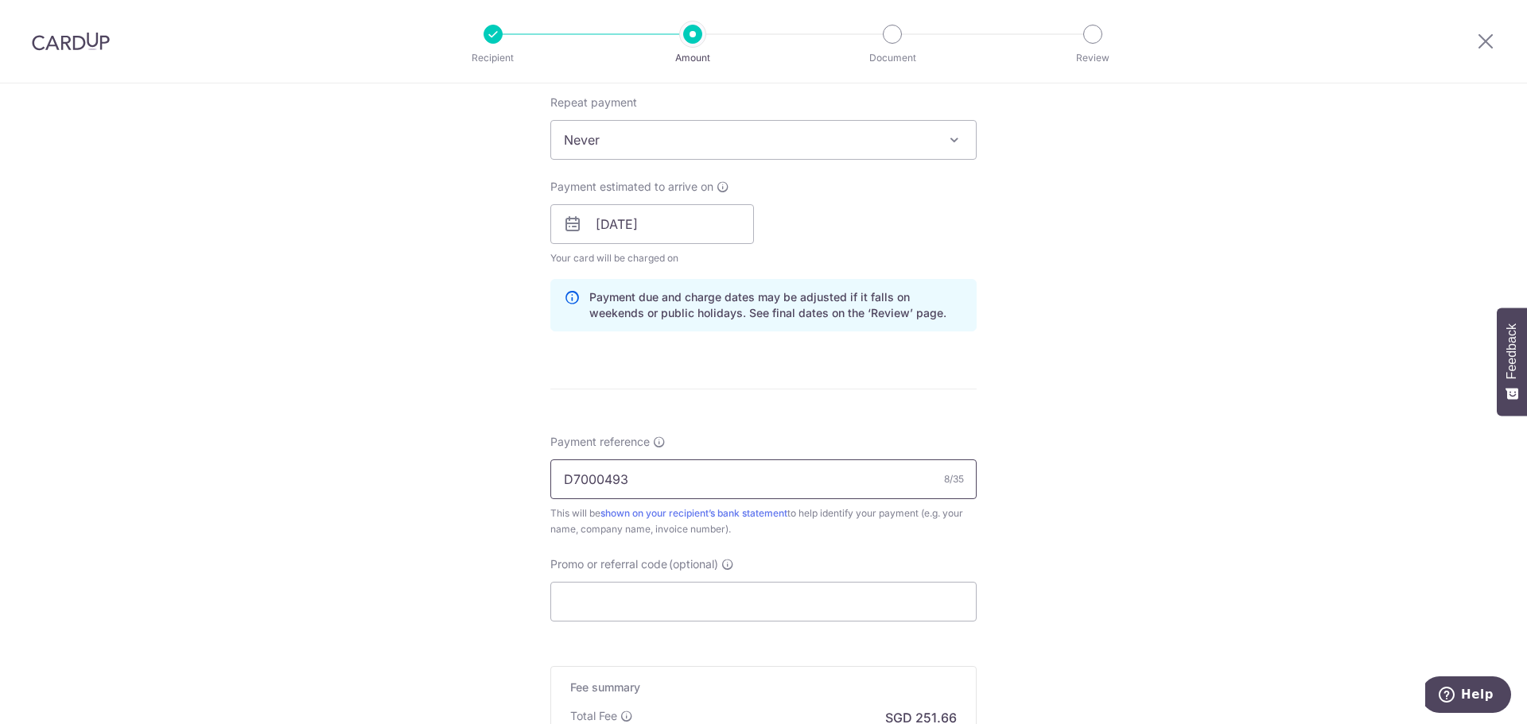
click at [787, 483] on input "D7000493" at bounding box center [763, 480] width 426 height 40
paste input "IPI00103258"
type input "D7000493 IPI00103258"
click at [1107, 553] on div "Tell us more about your payment Enter payment amount SGD 9,679.20 9679.20 Selec…" at bounding box center [763, 199] width 1527 height 1504
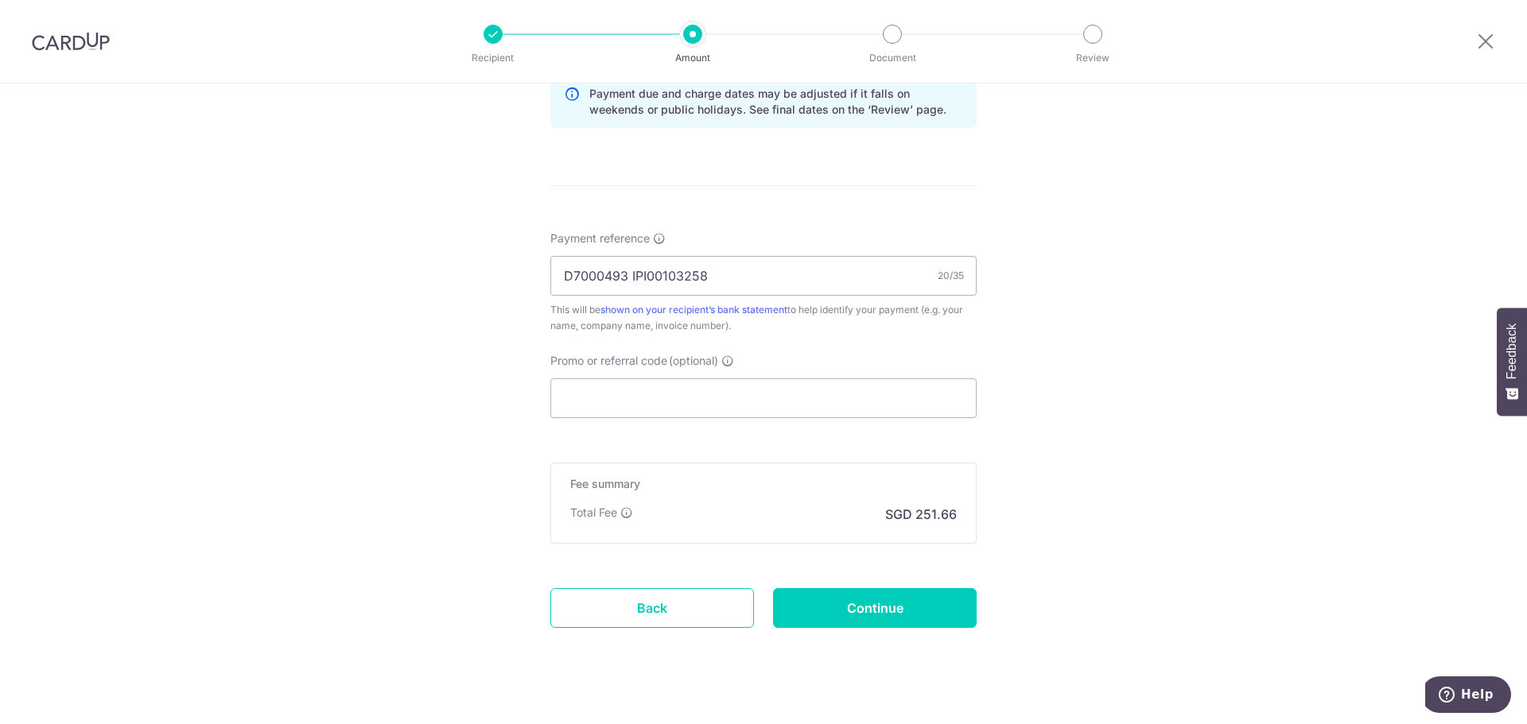
scroll to position [863, 0]
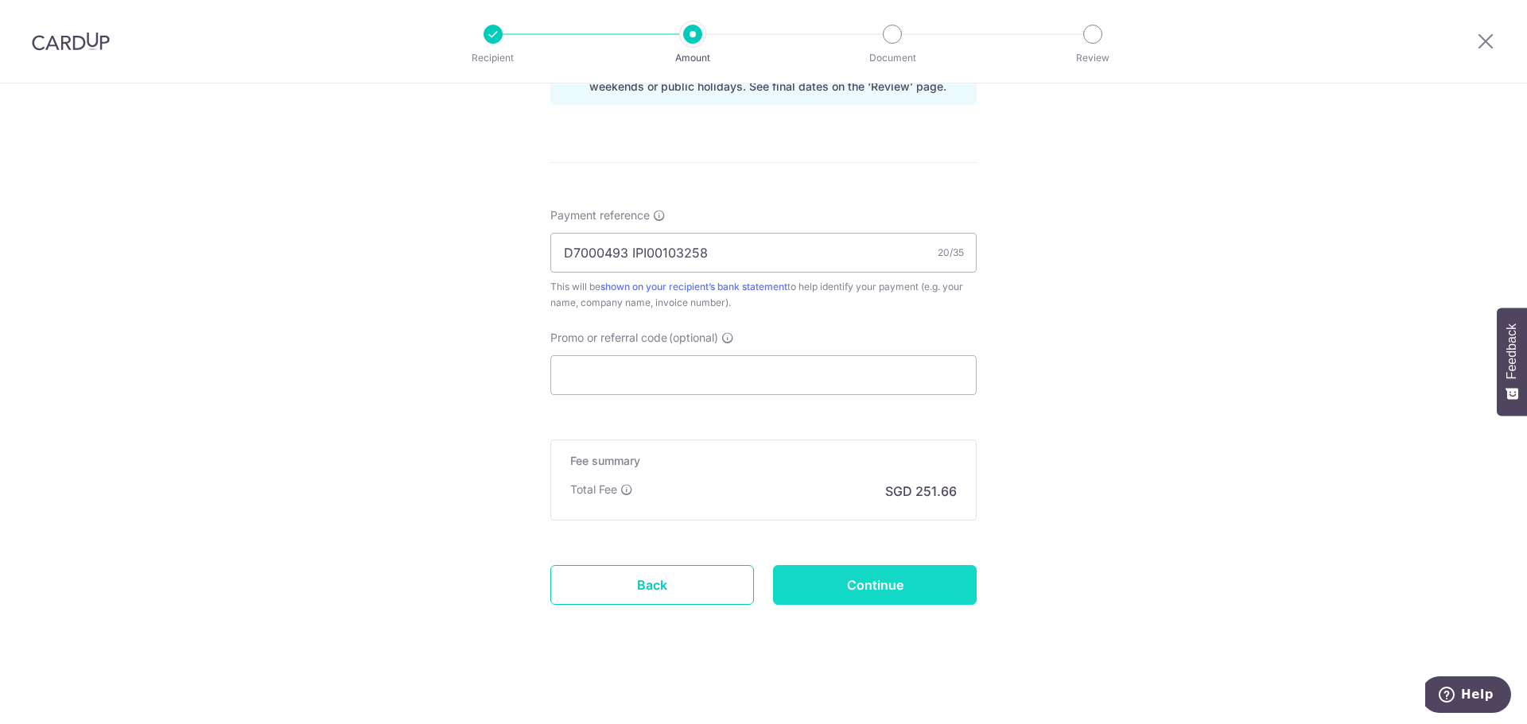
click at [885, 579] on input "Continue" at bounding box center [875, 585] width 204 height 40
type input "Update Schedule"
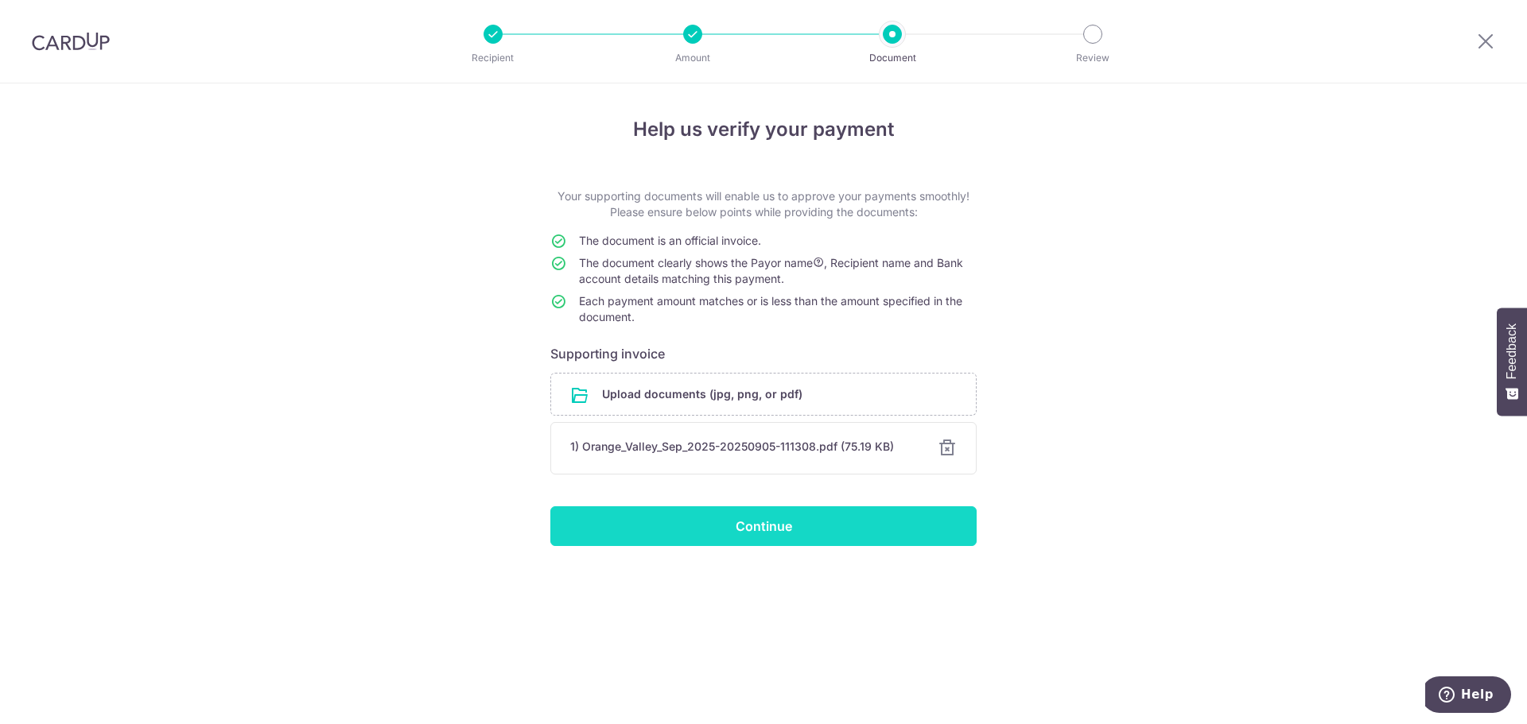
click at [836, 527] on input "Continue" at bounding box center [763, 527] width 426 height 40
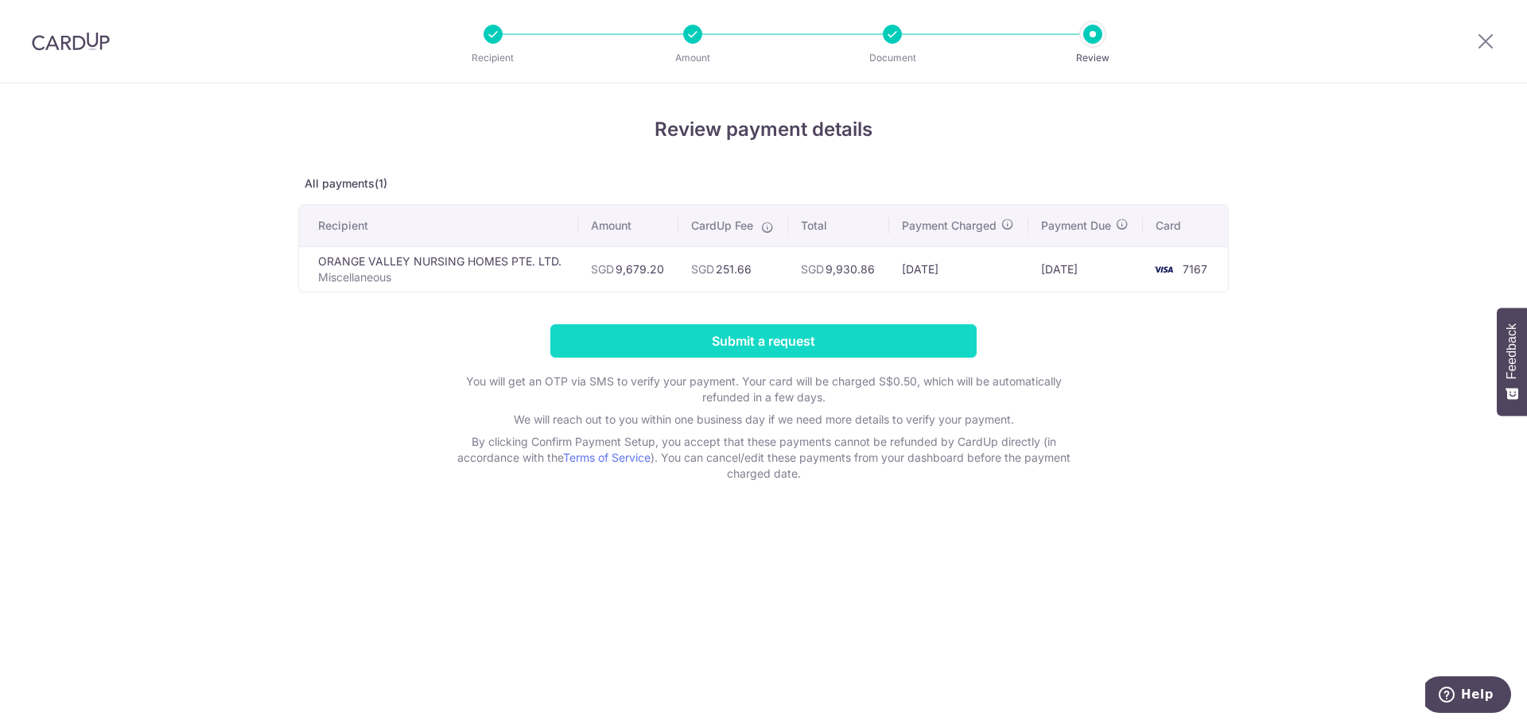
click at [866, 340] on input "Submit a request" at bounding box center [763, 340] width 426 height 33
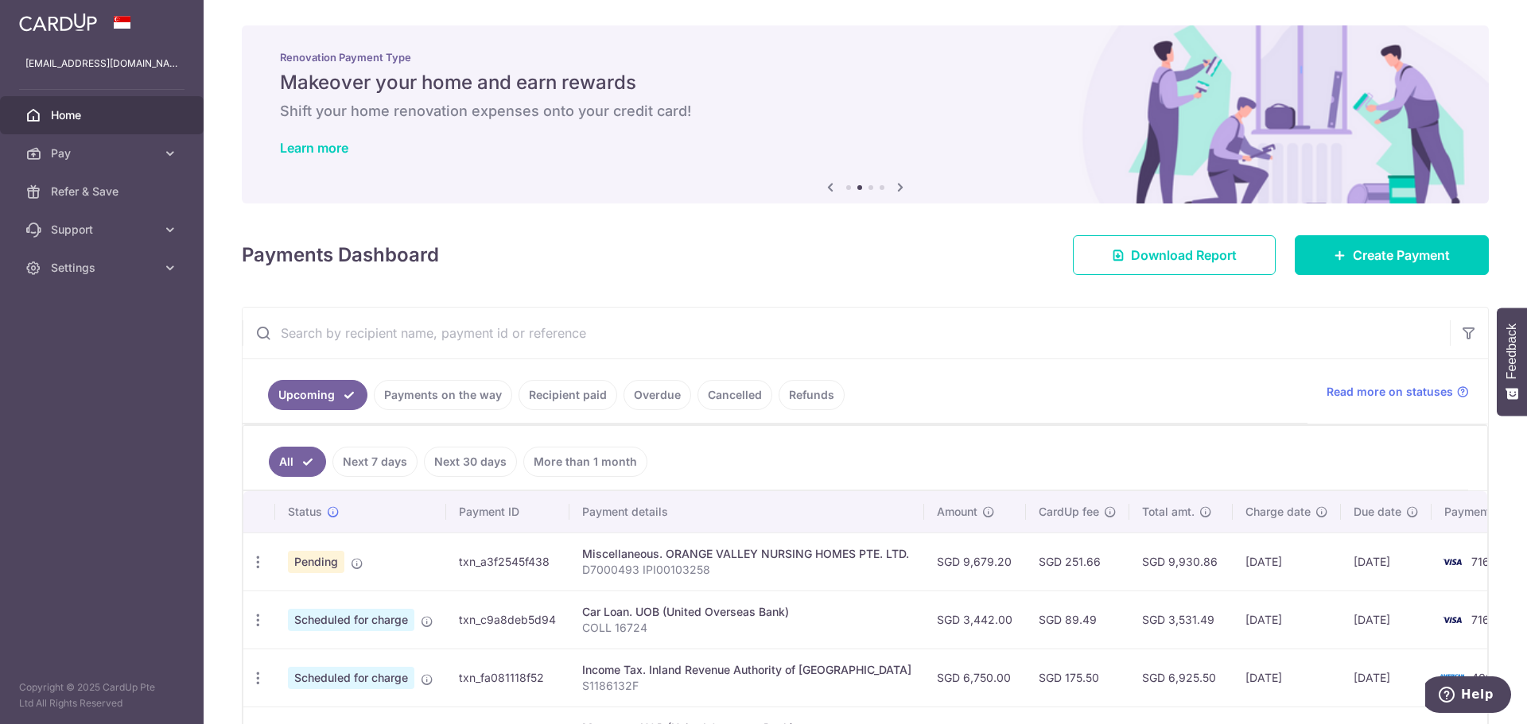
click at [461, 394] on link "Payments on the way" at bounding box center [443, 395] width 138 height 30
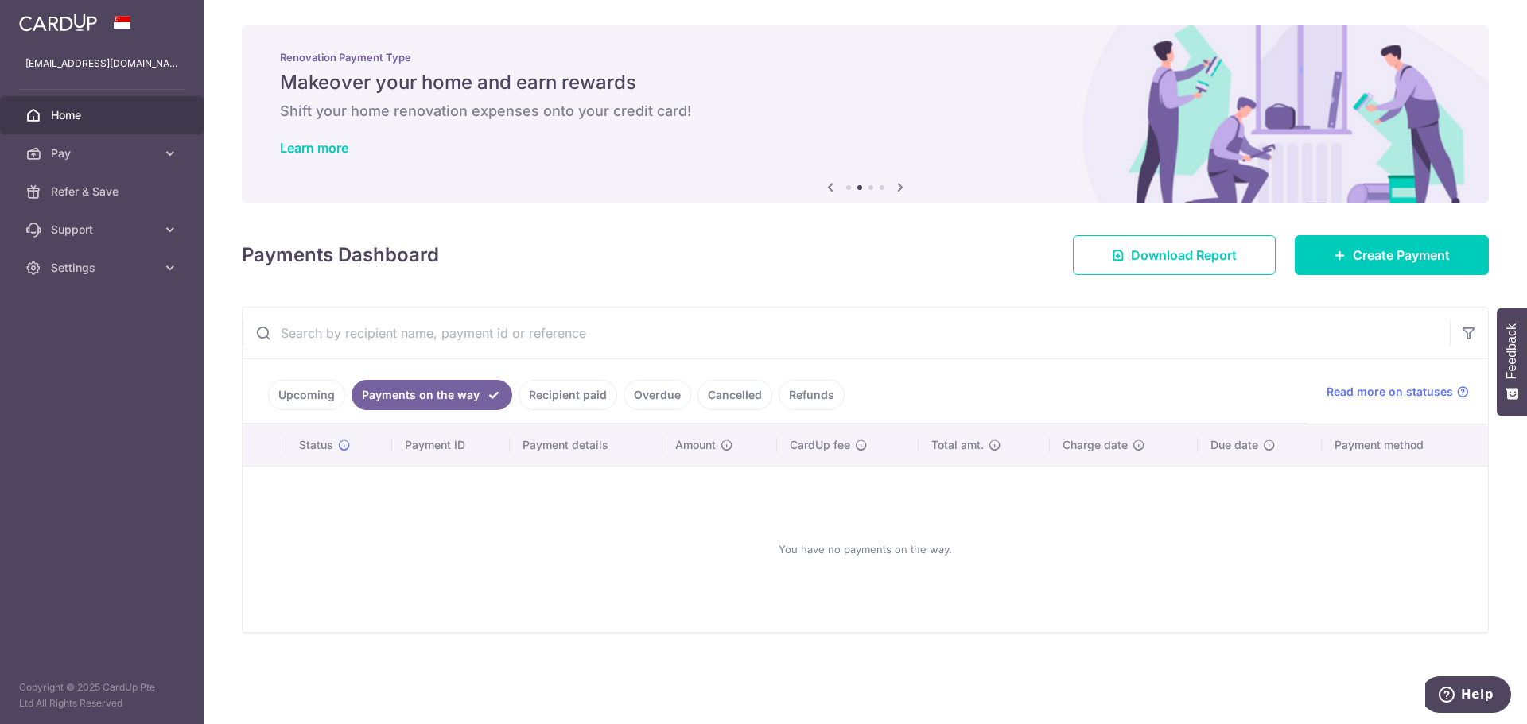
click at [332, 388] on link "Upcoming" at bounding box center [306, 395] width 77 height 30
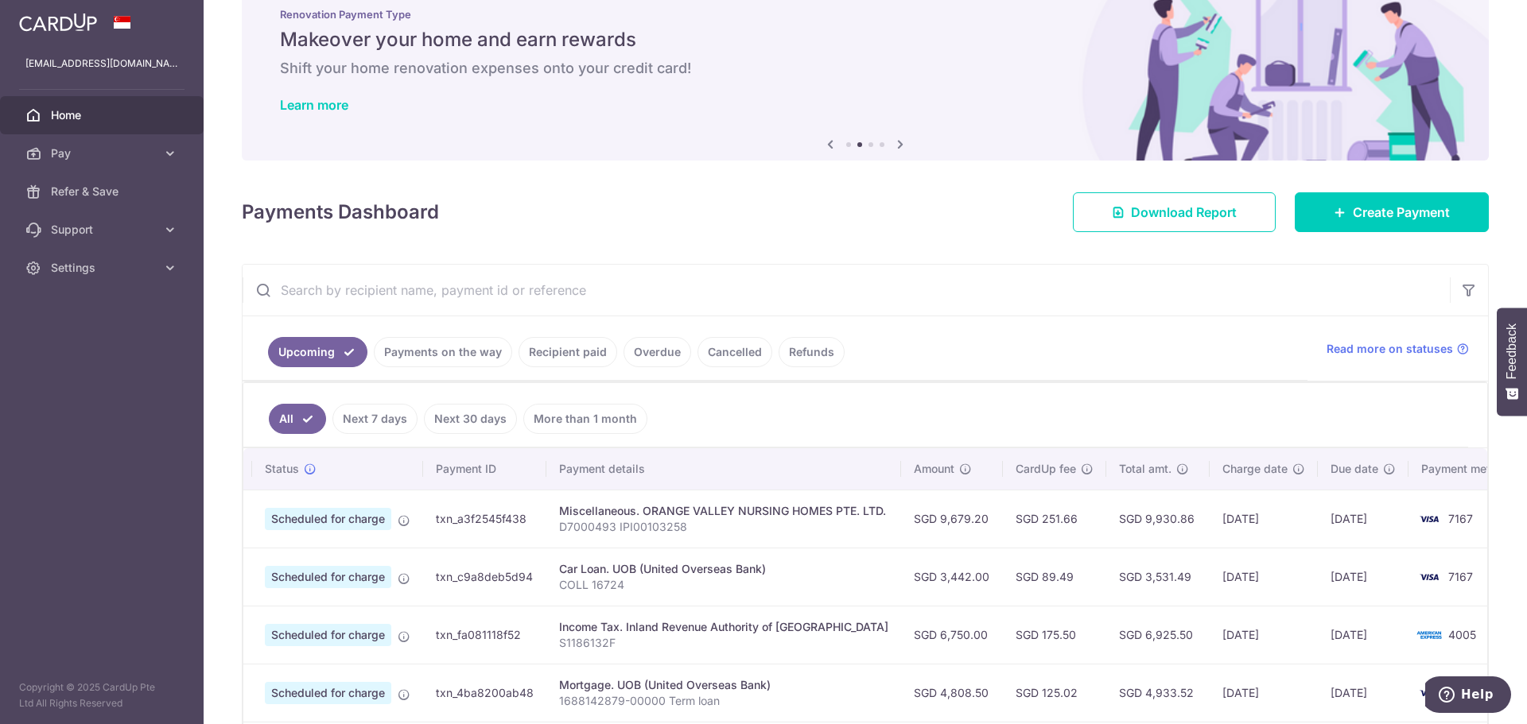
scroll to position [36, 0]
